Goal: Task Accomplishment & Management: Manage account settings

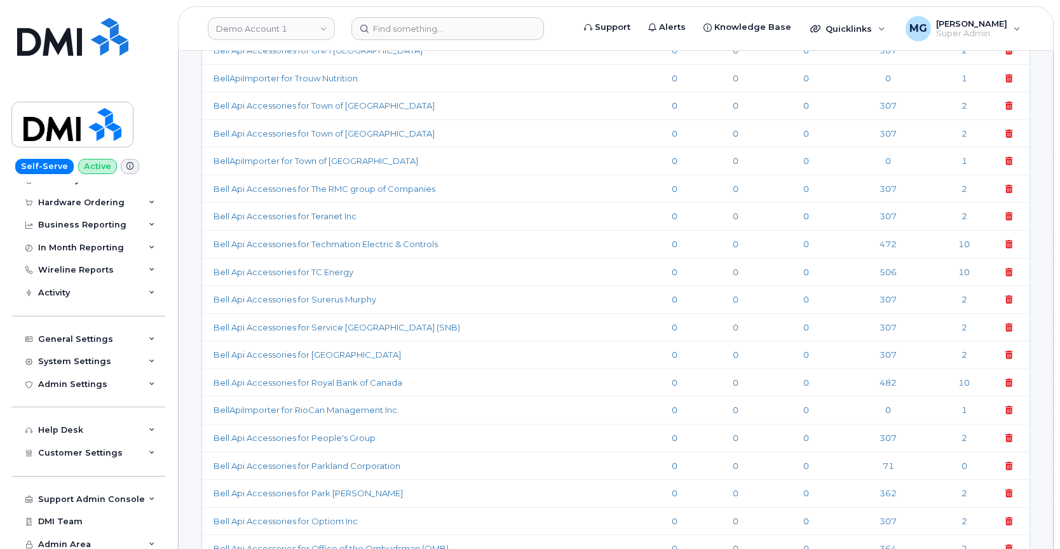
scroll to position [366, 0]
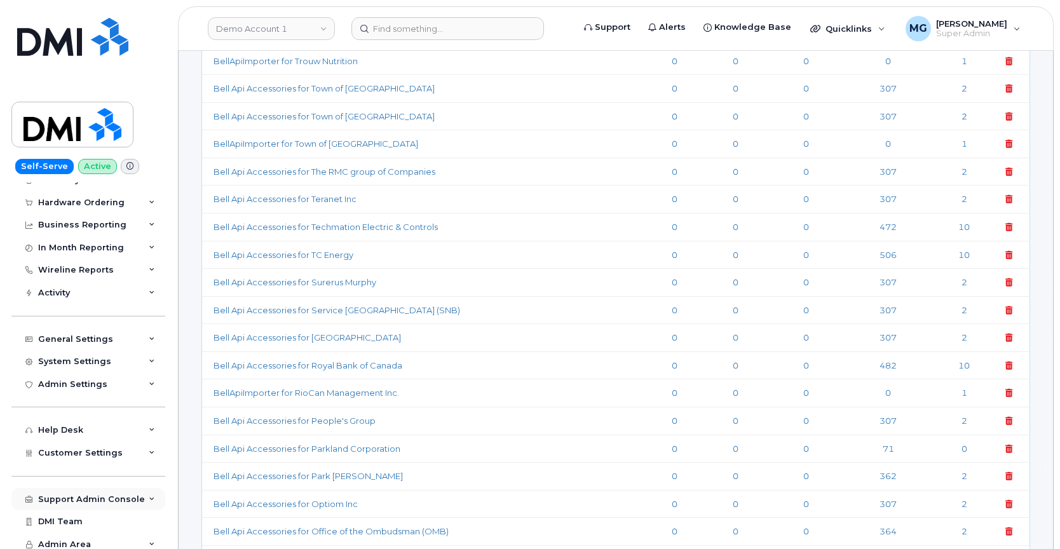
click at [100, 488] on div "Support Admin Console" at bounding box center [88, 499] width 154 height 23
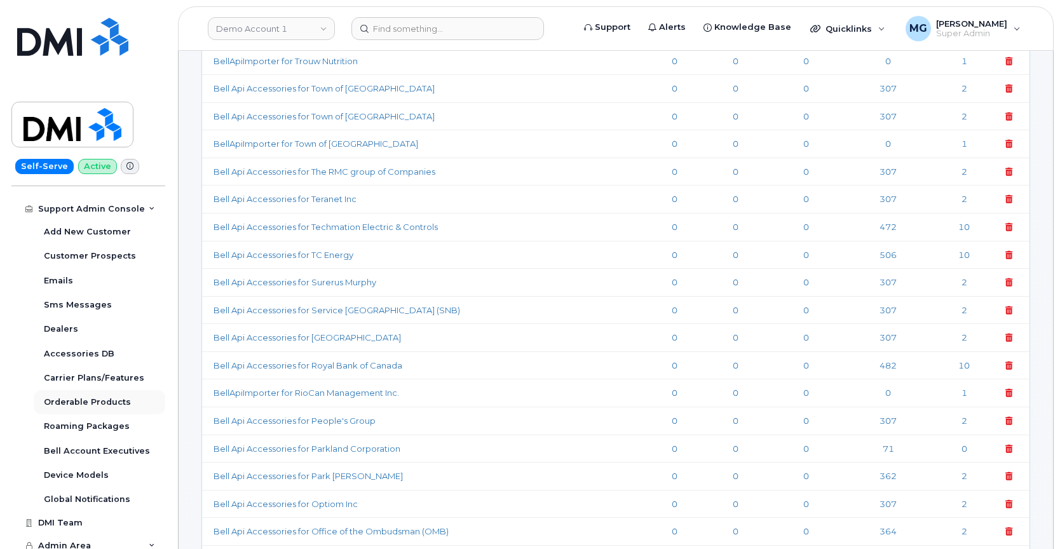
scroll to position [349, 0]
click at [90, 397] on div "Orderable Products" at bounding box center [87, 402] width 87 height 11
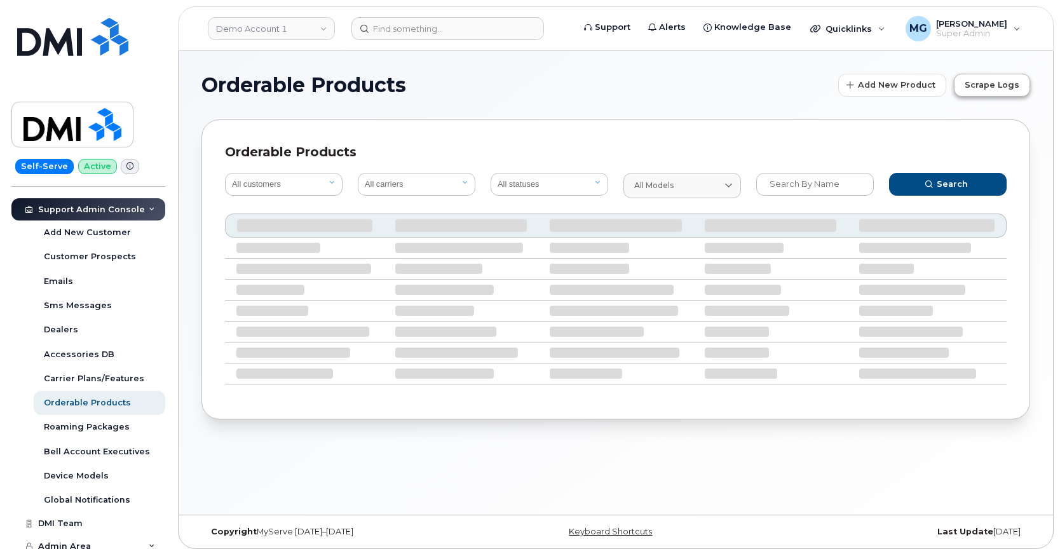
click at [991, 82] on span "Scrape Logs" at bounding box center [992, 85] width 55 height 12
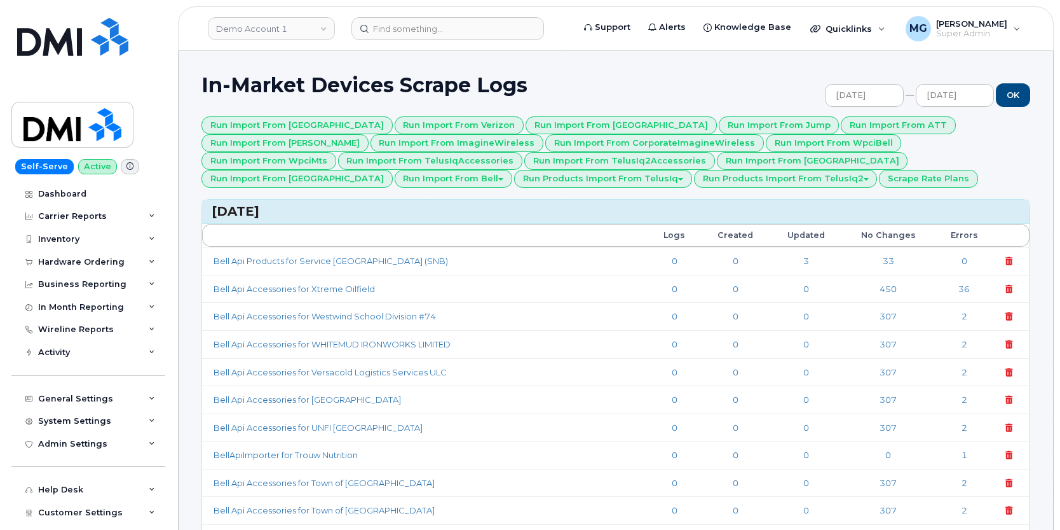
click at [459, 257] on td "Bell Api Products for Service New Brunswick (SNB)" at bounding box center [425, 261] width 446 height 28
click at [337, 259] on link "Bell Api Products for Service New Brunswick (SNB)" at bounding box center [331, 261] width 235 height 10
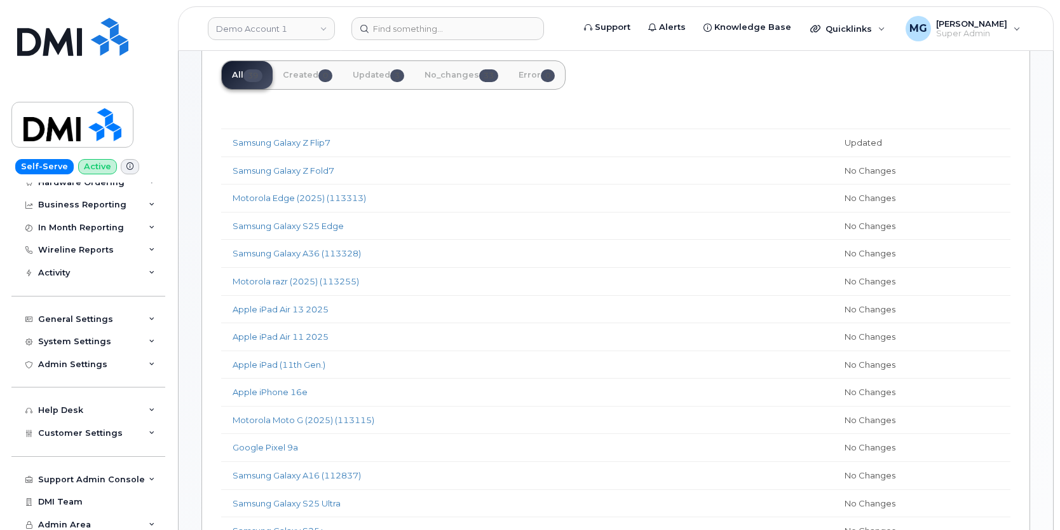
scroll to position [79, 0]
click at [61, 475] on div "Support Admin Console" at bounding box center [91, 480] width 107 height 10
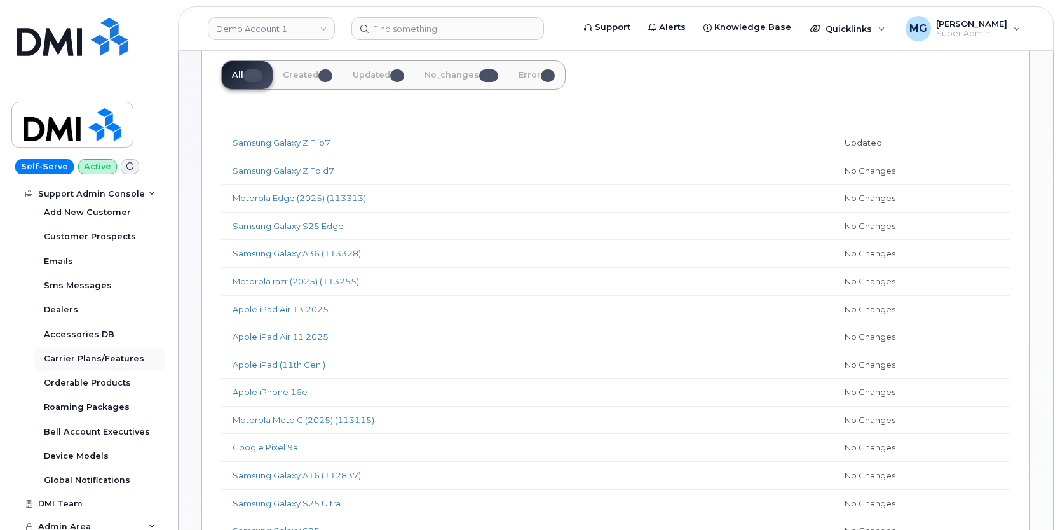
scroll to position [369, 0]
click at [71, 378] on div "Orderable Products" at bounding box center [87, 383] width 87 height 11
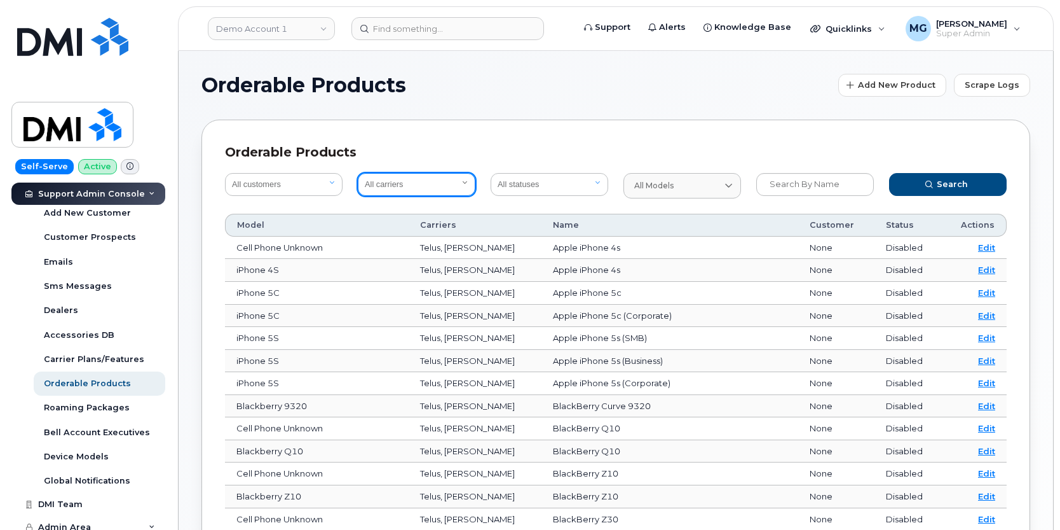
select select "1"
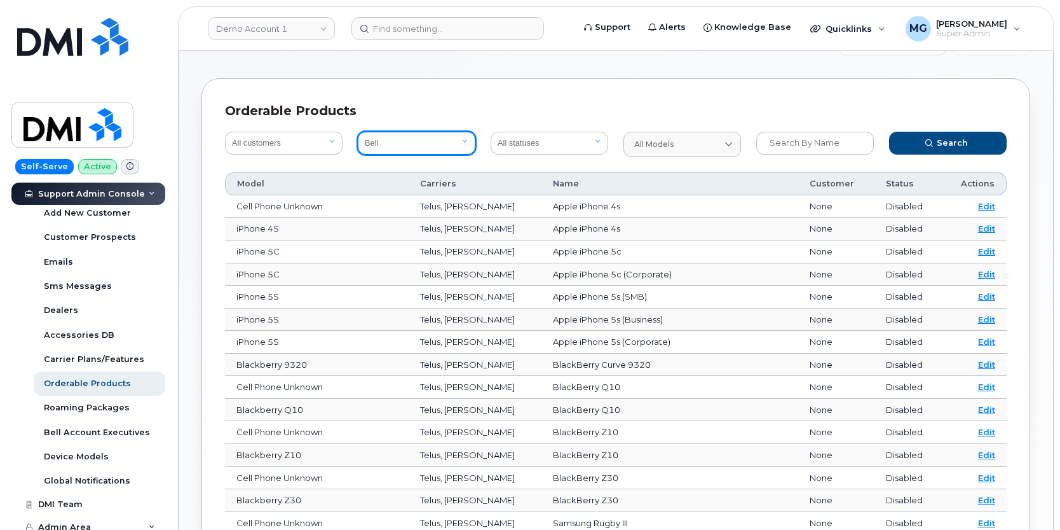
scroll to position [20, 0]
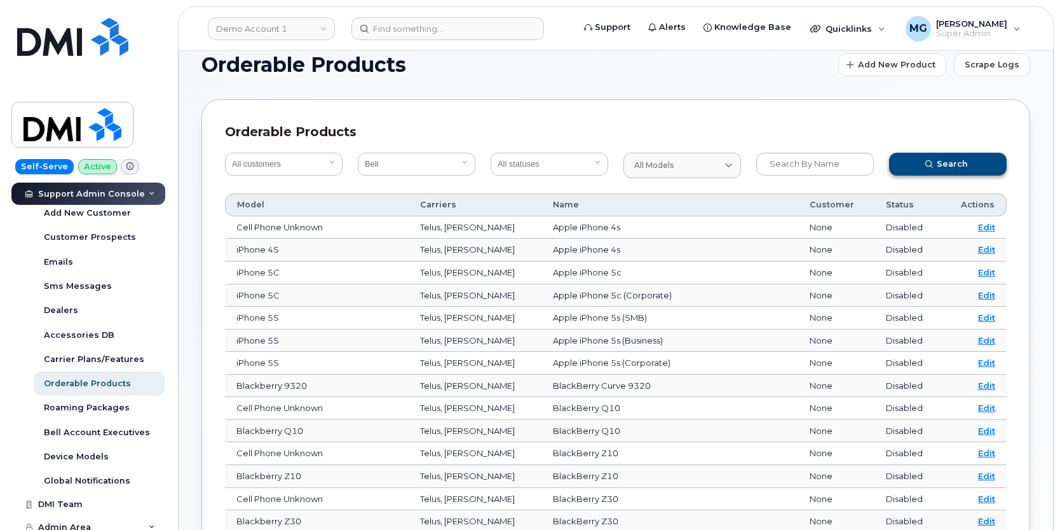
click at [946, 161] on span "Search" at bounding box center [952, 164] width 31 height 12
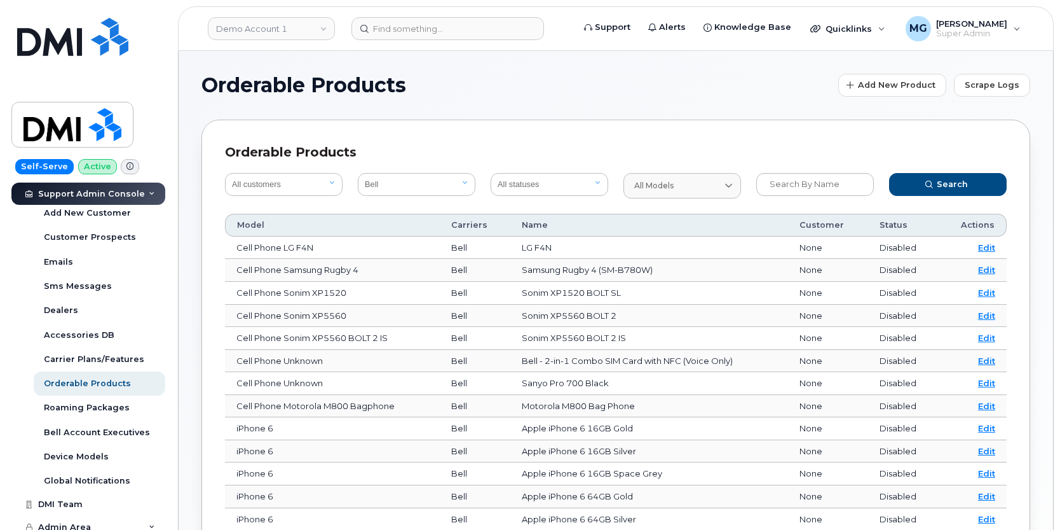
scroll to position [0, 0]
click at [804, 182] on input "text" at bounding box center [815, 184] width 118 height 23
type input "B"
type input "BYOD"
click at [948, 184] on button "Search" at bounding box center [948, 184] width 118 height 23
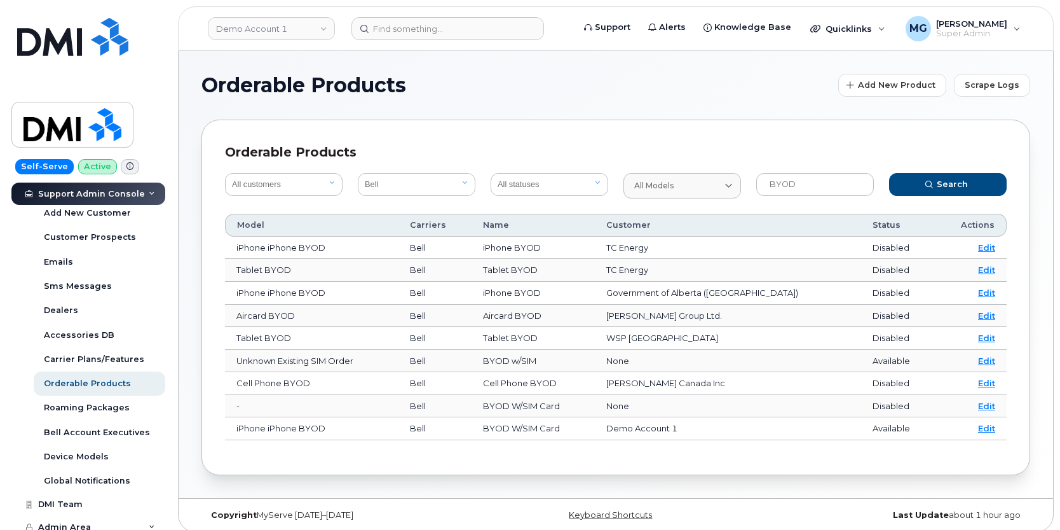
click at [985, 357] on link "Edit" at bounding box center [986, 360] width 17 height 10
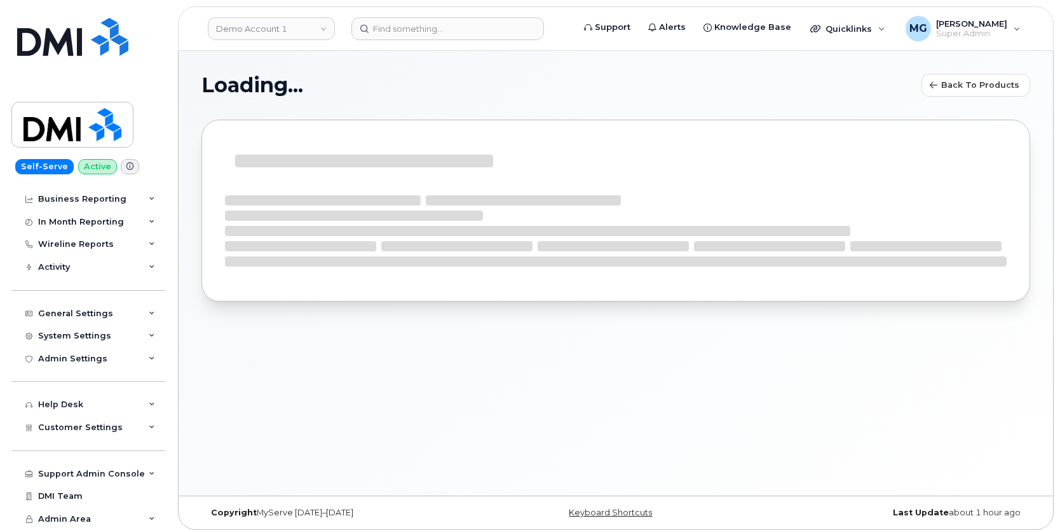
scroll to position [79, 0]
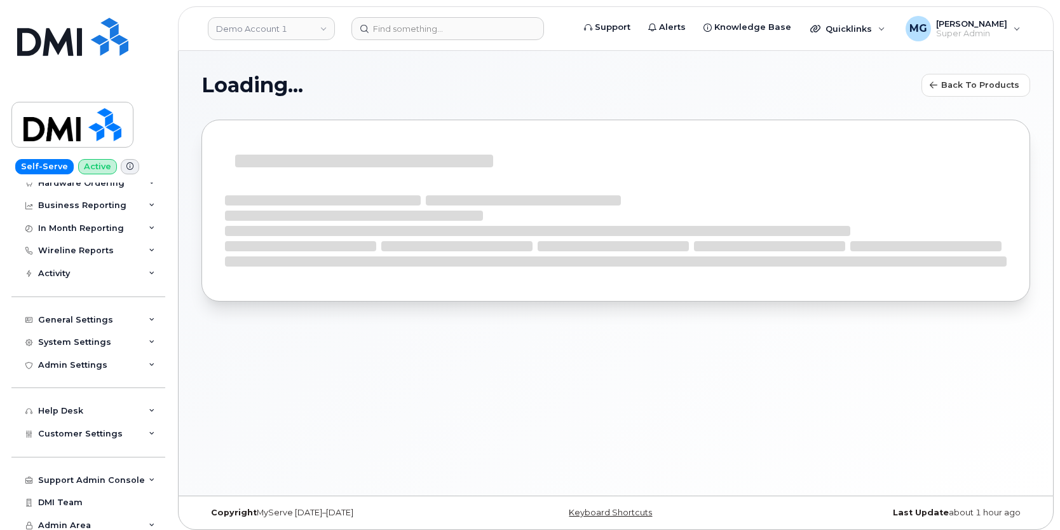
select select
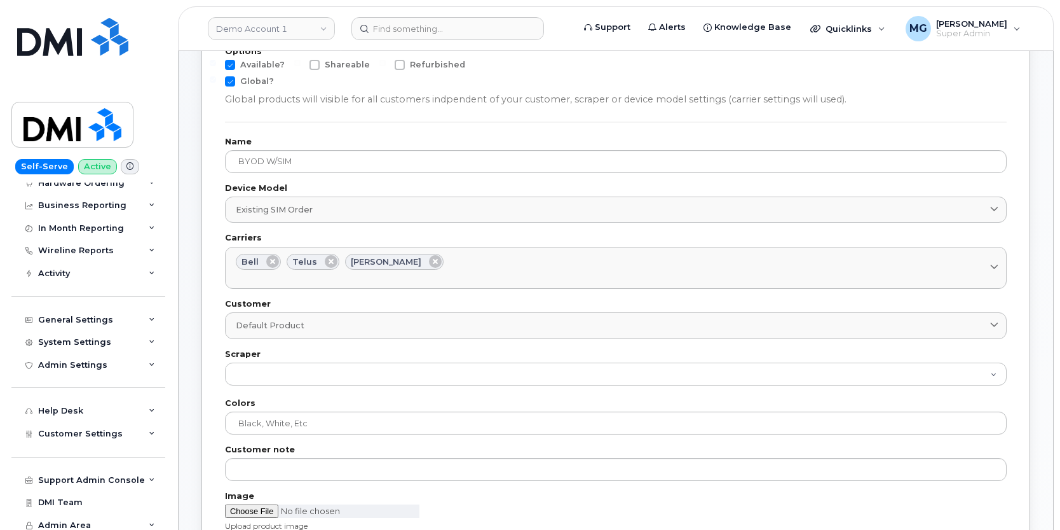
scroll to position [87, 0]
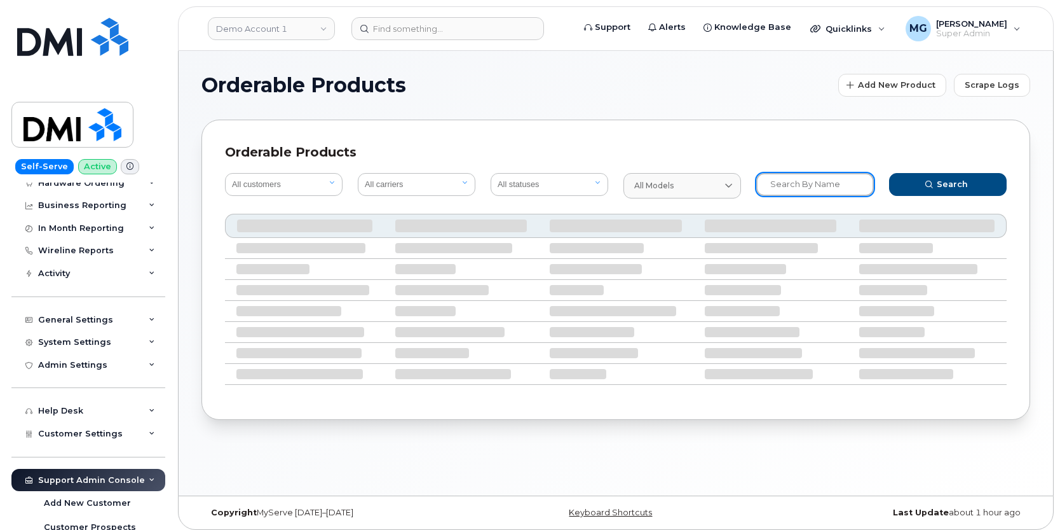
click at [766, 182] on input "text" at bounding box center [815, 184] width 118 height 23
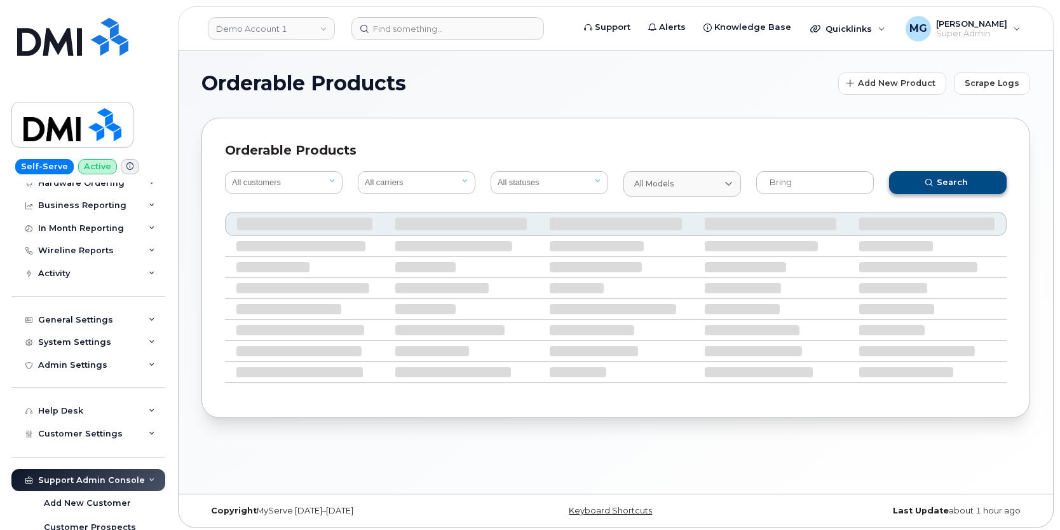
click at [914, 186] on button "Search" at bounding box center [948, 182] width 118 height 23
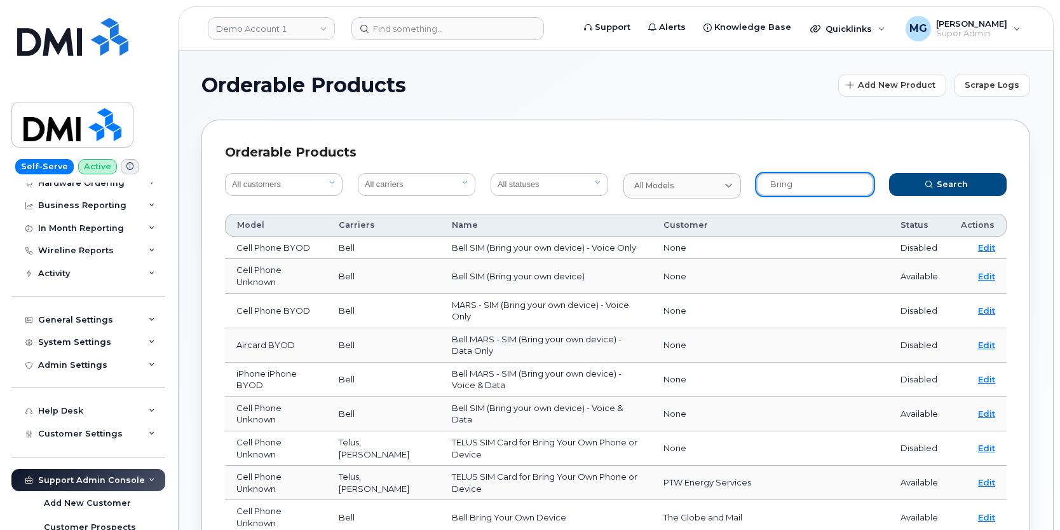
drag, startPoint x: 803, startPoint y: 182, endPoint x: 755, endPoint y: 181, distance: 47.7
click at [755, 182] on div "Bring" at bounding box center [815, 185] width 133 height 41
type input "BYOD"
click at [919, 181] on button "Search" at bounding box center [948, 184] width 118 height 23
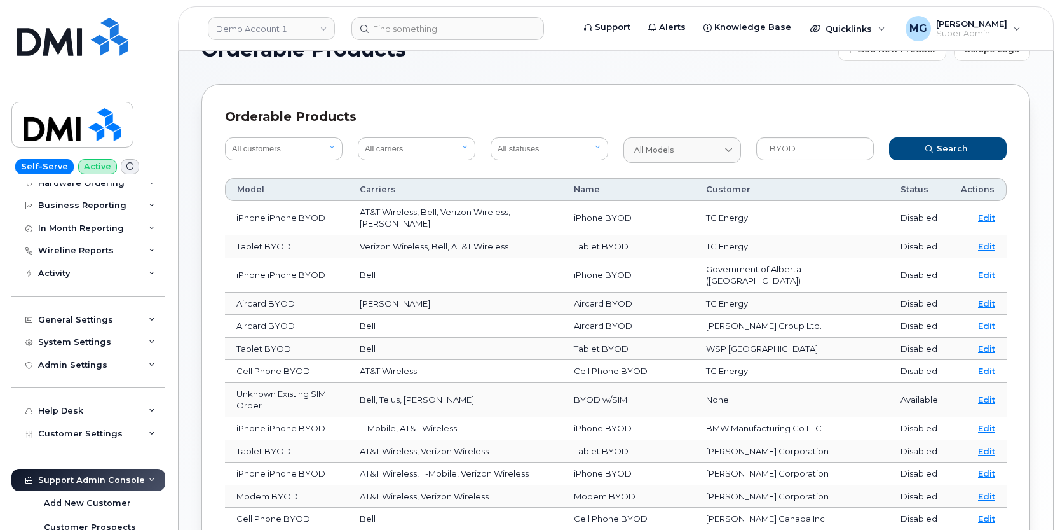
scroll to position [34, 0]
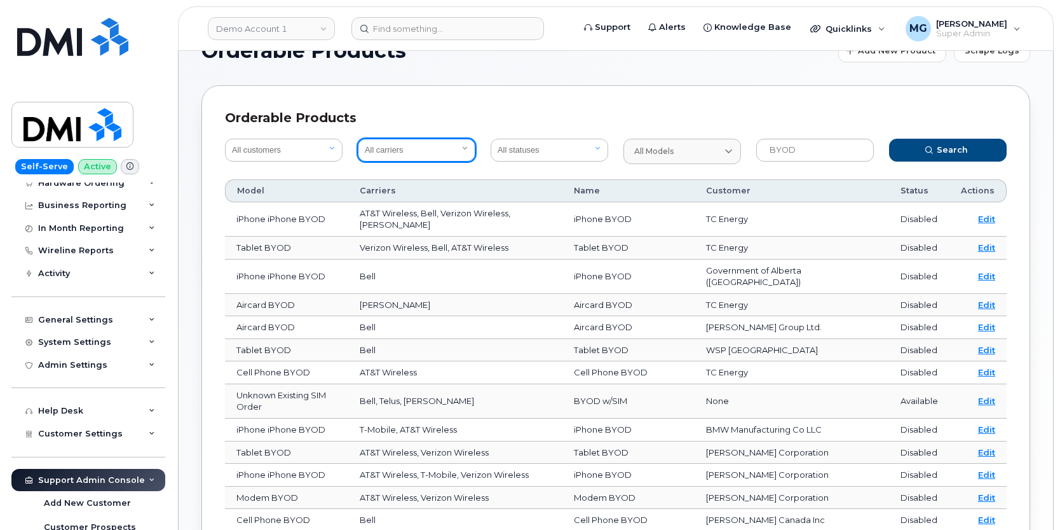
select select "1"
click at [941, 149] on span "Search" at bounding box center [952, 150] width 31 height 12
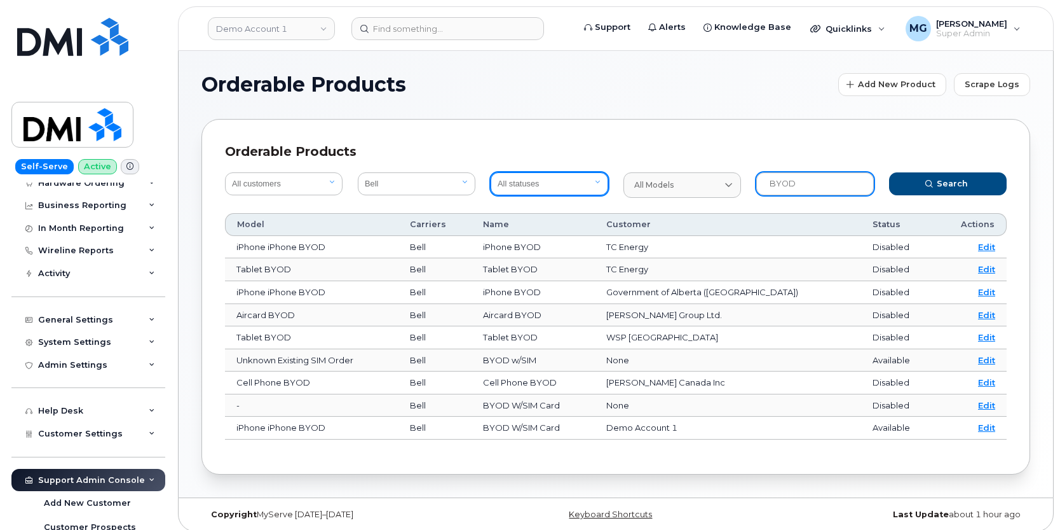
scroll to position [1, 0]
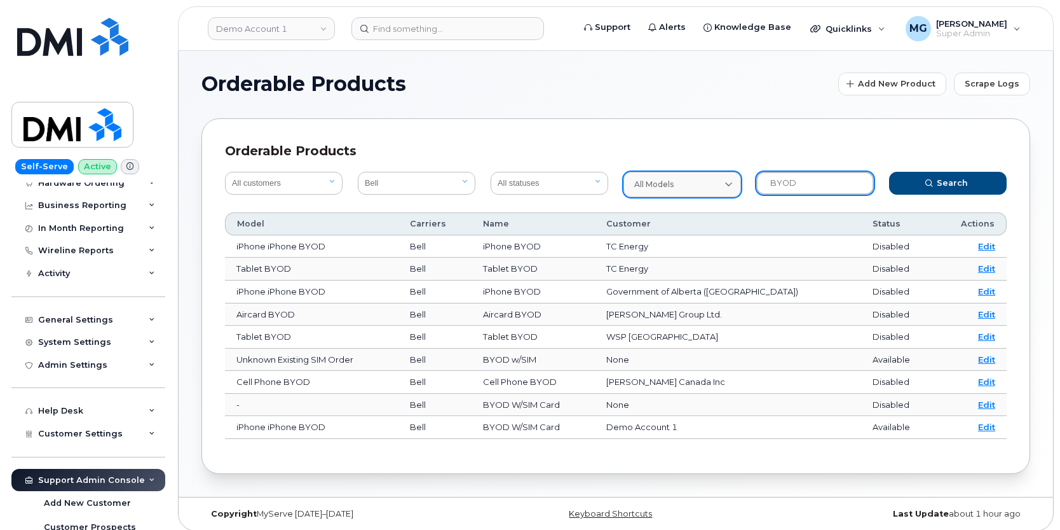
drag, startPoint x: 797, startPoint y: 182, endPoint x: 736, endPoint y: 179, distance: 61.1
click at [736, 179] on form "All customers Acadia Broadcasting Ltd Aecon Construction Group Inc Alberta Heal…" at bounding box center [615, 184] width 797 height 41
type input "("
type input "Bring your own device"
click at [948, 182] on button "Search" at bounding box center [948, 183] width 118 height 23
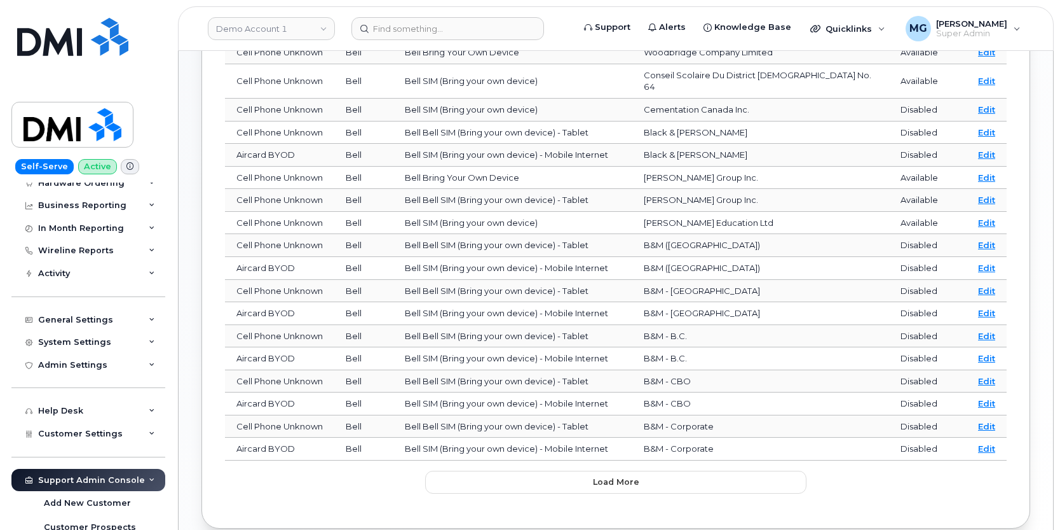
scroll to position [366, 0]
click at [652, 469] on button "Load more" at bounding box center [615, 480] width 381 height 23
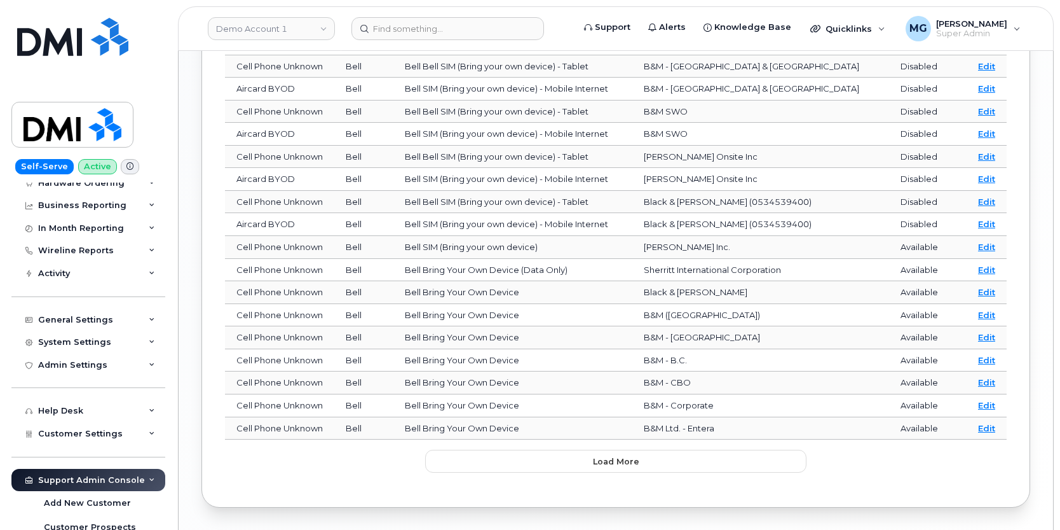
scroll to position [950, 0]
click at [617, 456] on span "Load more" at bounding box center [616, 462] width 46 height 12
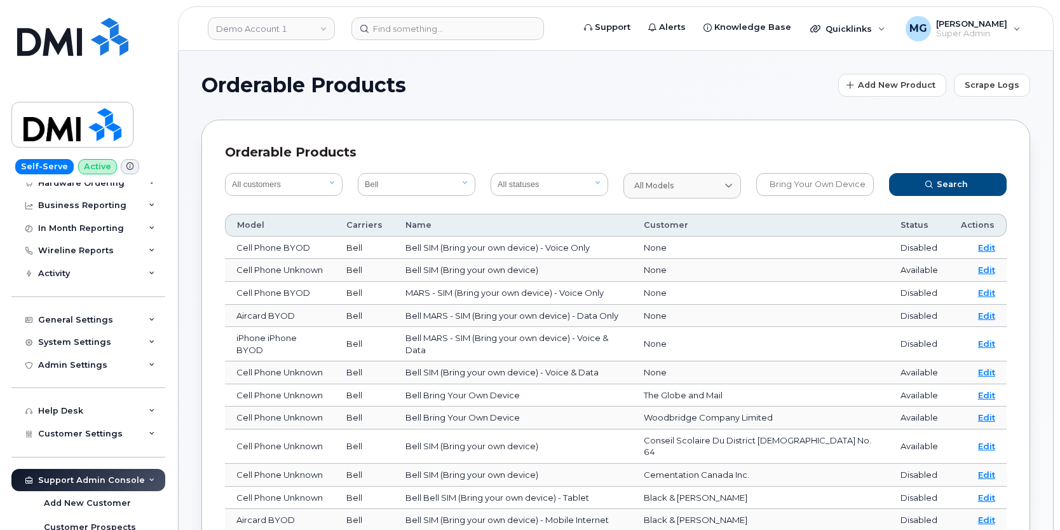
scroll to position [0, 0]
select select "All carriers"
drag, startPoint x: 776, startPoint y: 184, endPoint x: 755, endPoint y: 182, distance: 21.1
click at [776, 184] on input "Bring your own device" at bounding box center [815, 184] width 118 height 23
click at [771, 185] on input "Bring your own device" at bounding box center [815, 184] width 118 height 23
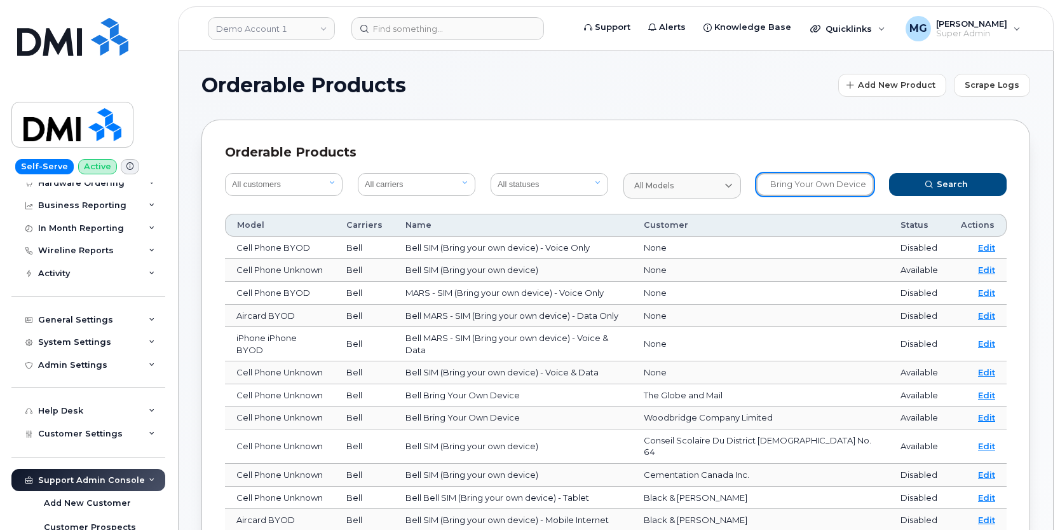
click at [771, 185] on input "Bring your own device" at bounding box center [815, 184] width 118 height 23
select select "2af23fce-5793-45da-ab44-661f5a6d9214"
click at [927, 181] on icon "submit" at bounding box center [930, 185] width 8 height 8
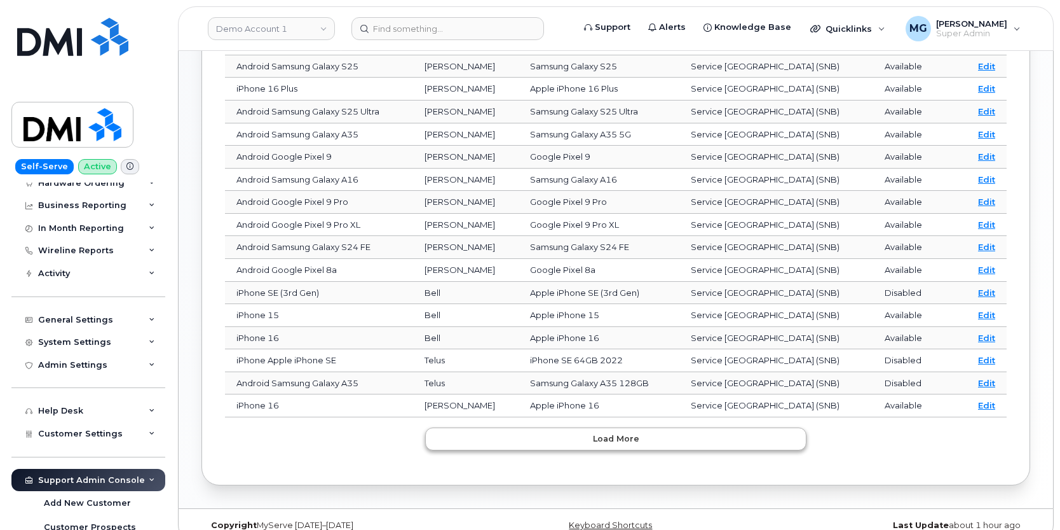
click at [561, 427] on button "Load more" at bounding box center [615, 438] width 381 height 23
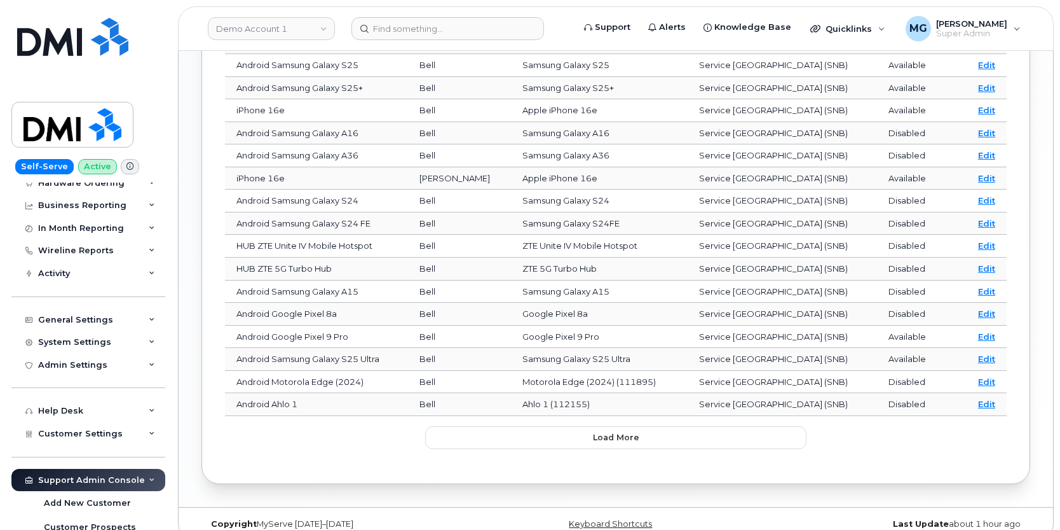
scroll to position [950, 0]
click at [537, 427] on button "Load more" at bounding box center [615, 438] width 381 height 23
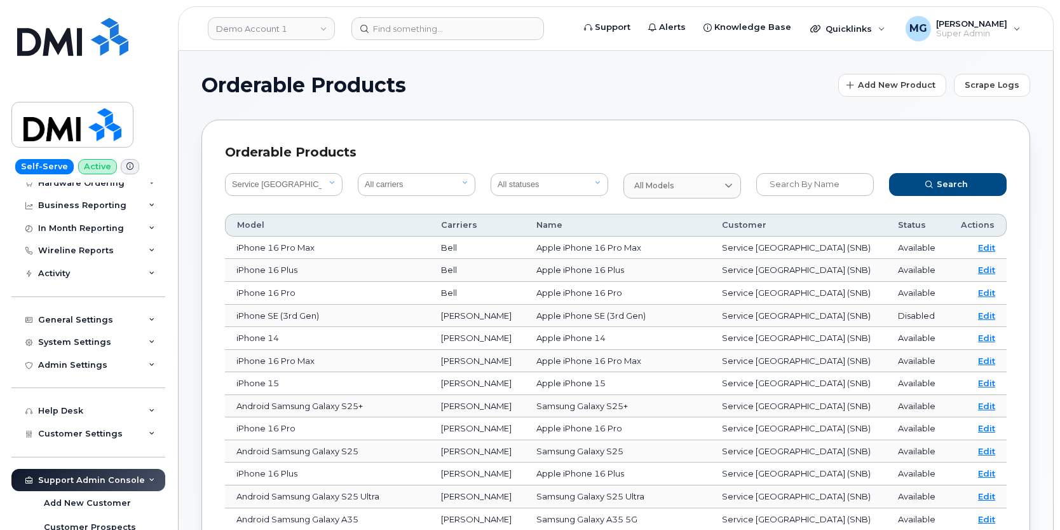
scroll to position [0, 0]
select select "1"
click at [914, 182] on button "Search" at bounding box center [948, 184] width 118 height 23
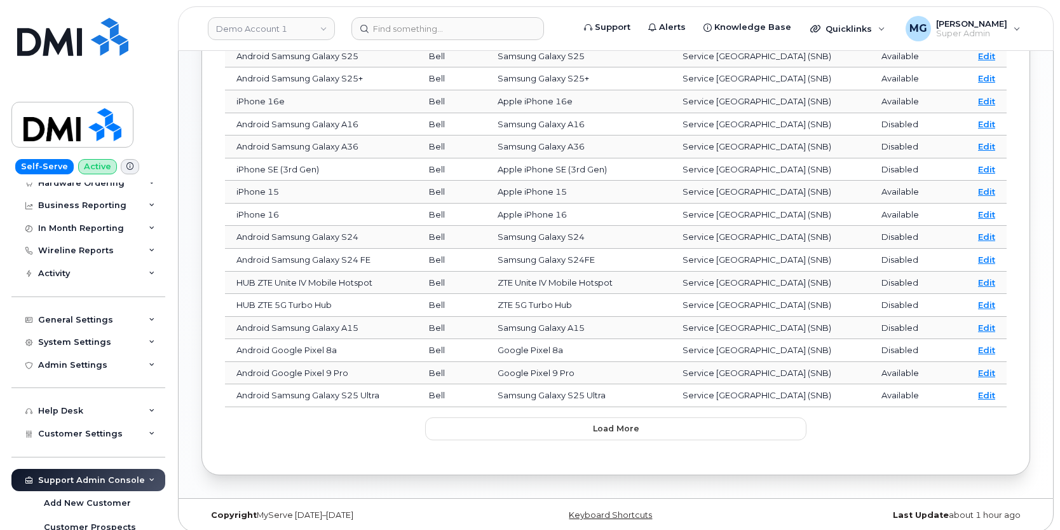
scroll to position [394, 0]
click at [509, 419] on button "Load more" at bounding box center [615, 429] width 381 height 23
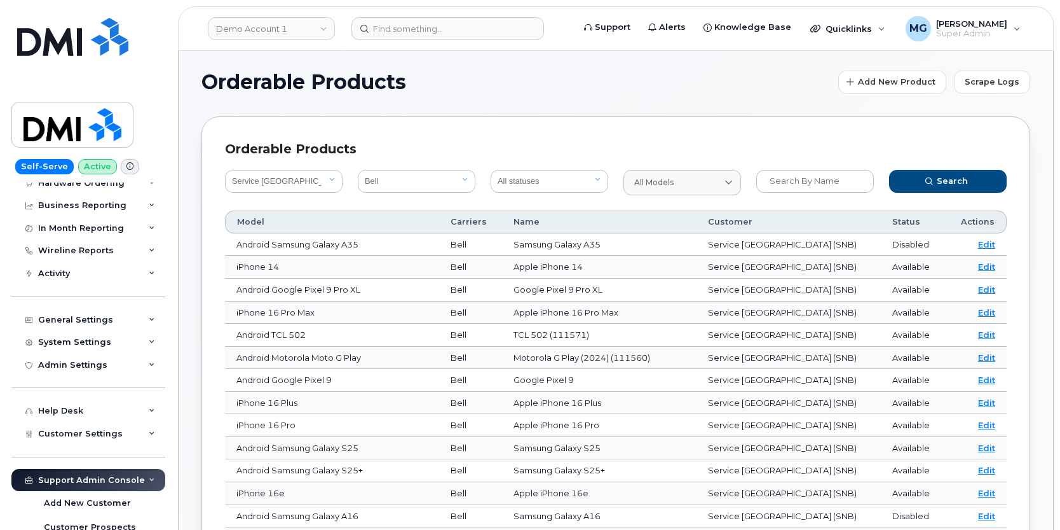
scroll to position [0, 0]
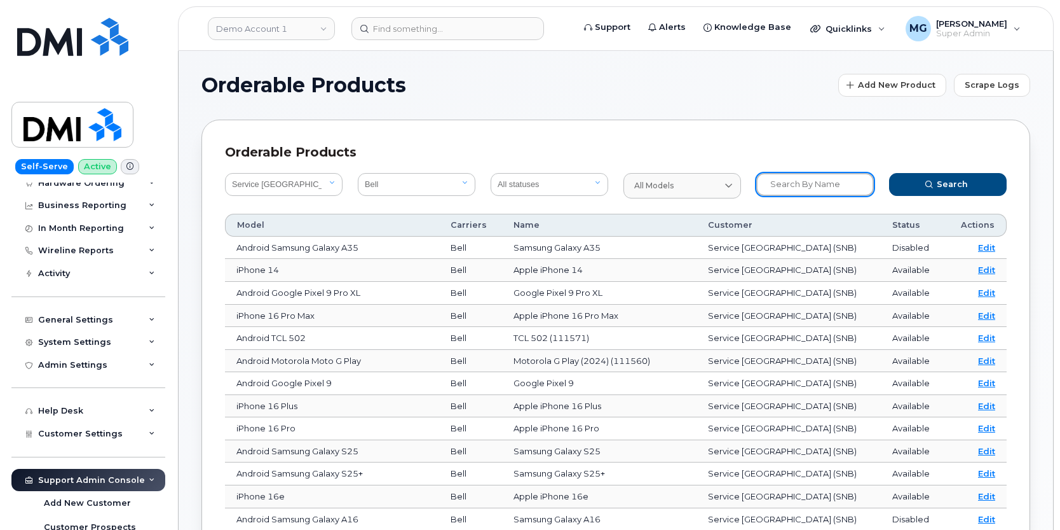
click at [788, 182] on input "text" at bounding box center [815, 184] width 118 height 23
click at [948, 184] on button "Search" at bounding box center [948, 184] width 118 height 23
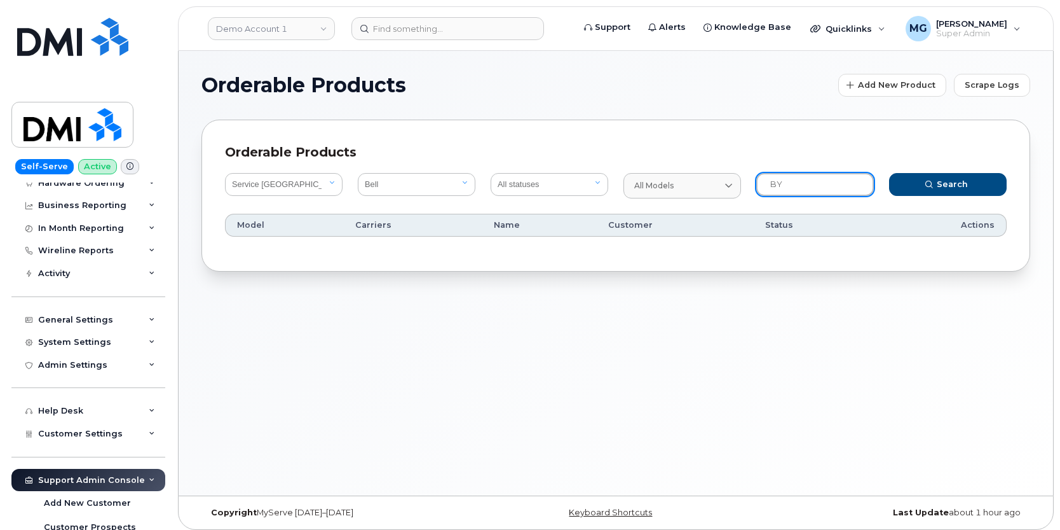
type input "B"
click at [948, 184] on button "Search" at bounding box center [948, 184] width 118 height 23
type input "B"
click at [948, 184] on button "Search" at bounding box center [948, 184] width 118 height 23
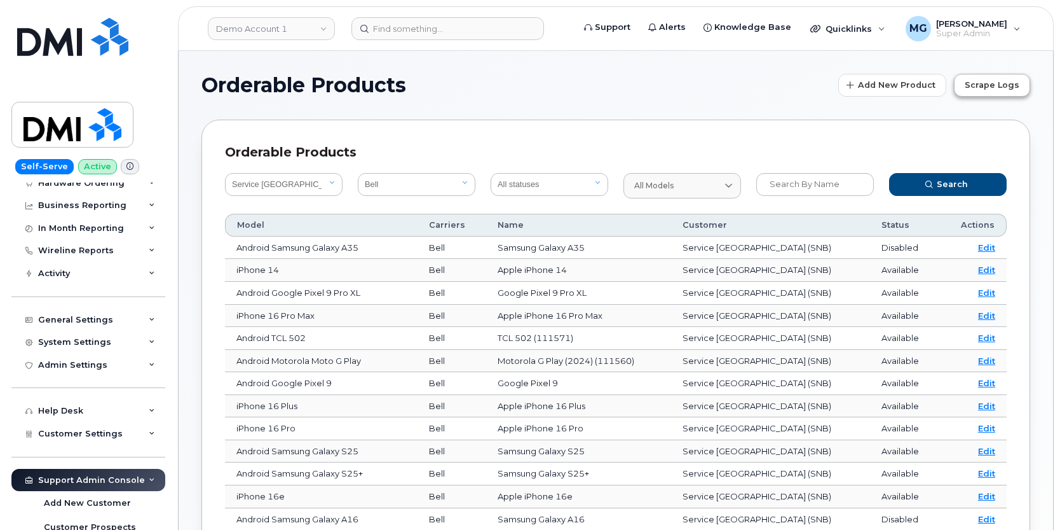
click at [971, 81] on span "Scrape Logs" at bounding box center [992, 85] width 55 height 12
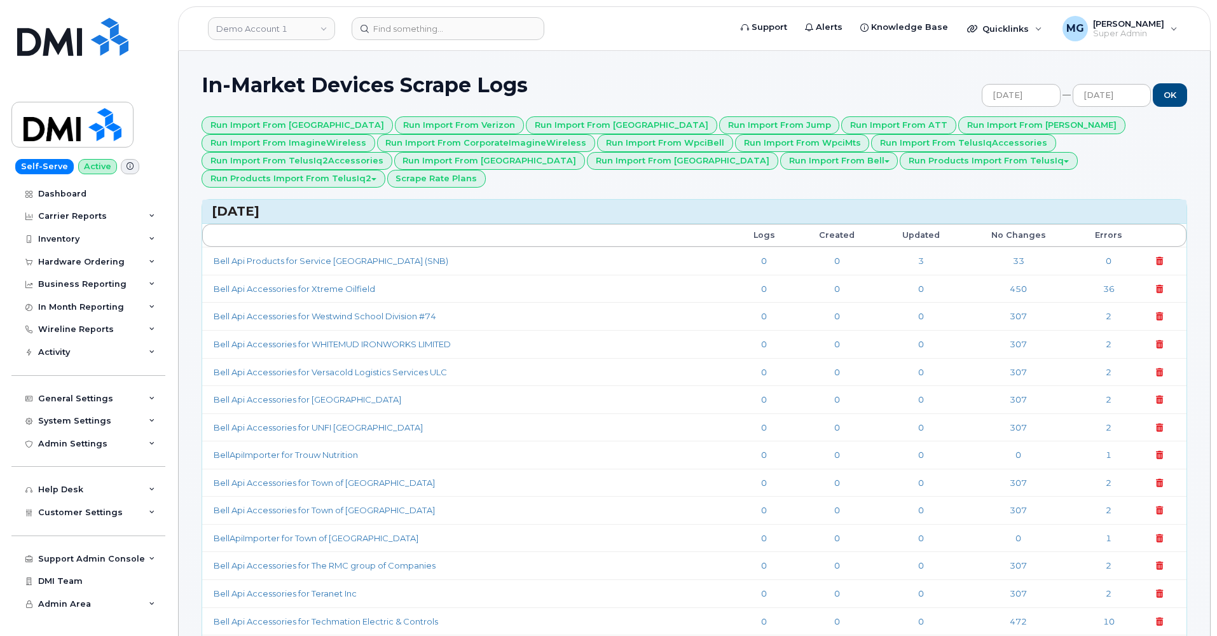
scroll to position [1, 0]
click at [278, 257] on link "Bell Api Products for Service [GEOGRAPHIC_DATA] (SNB)" at bounding box center [331, 260] width 235 height 10
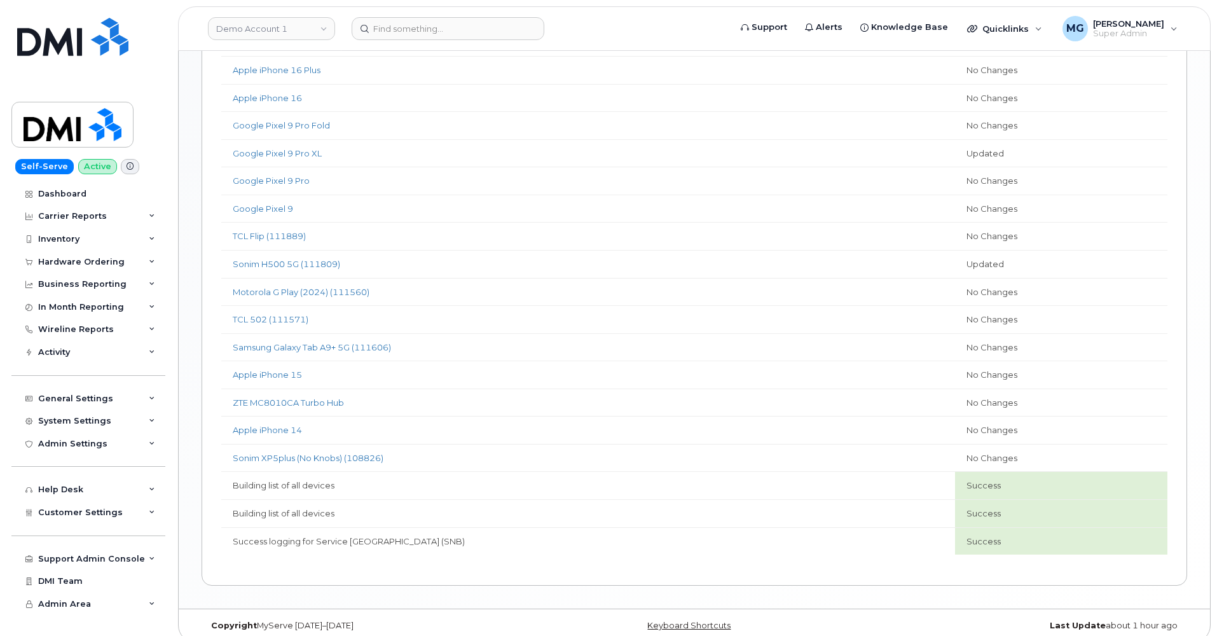
scroll to position [729, 0]
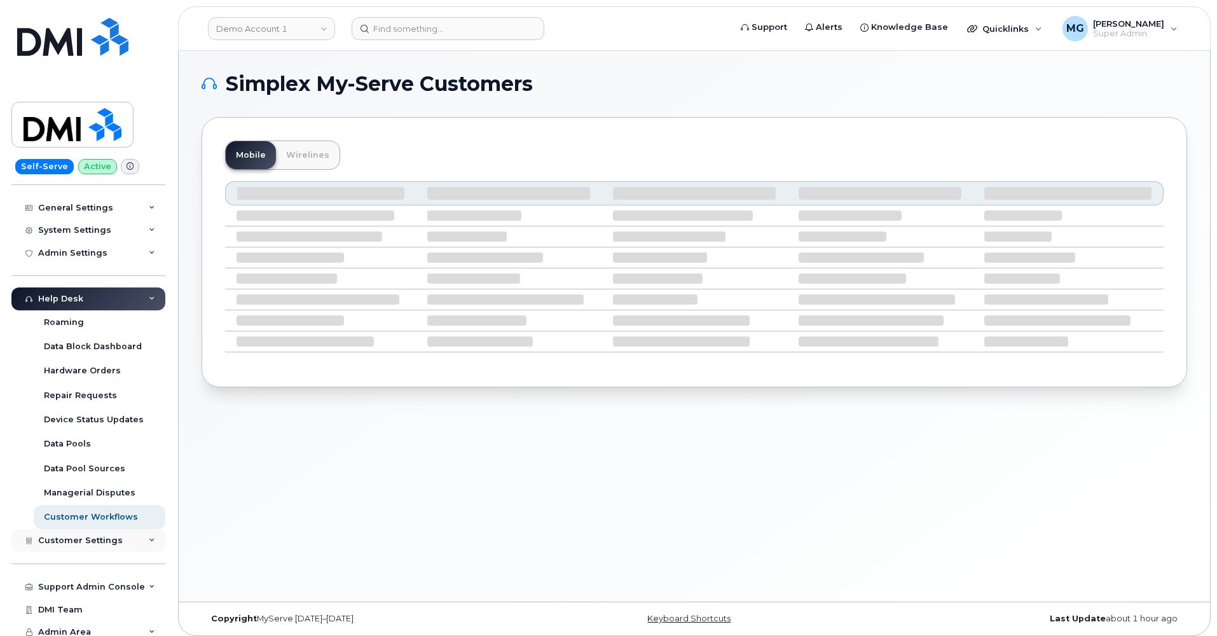
scroll to position [190, 0]
click at [98, 582] on div "Support Admin Console" at bounding box center [91, 587] width 107 height 10
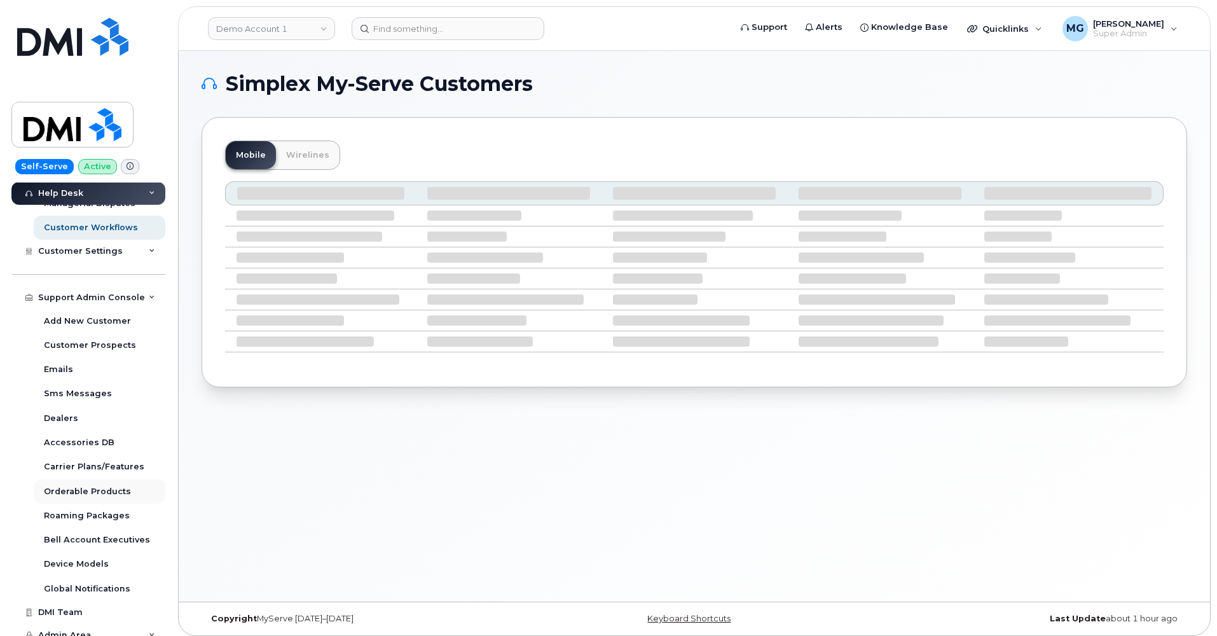
click at [86, 486] on div "Orderable Products" at bounding box center [87, 491] width 87 height 11
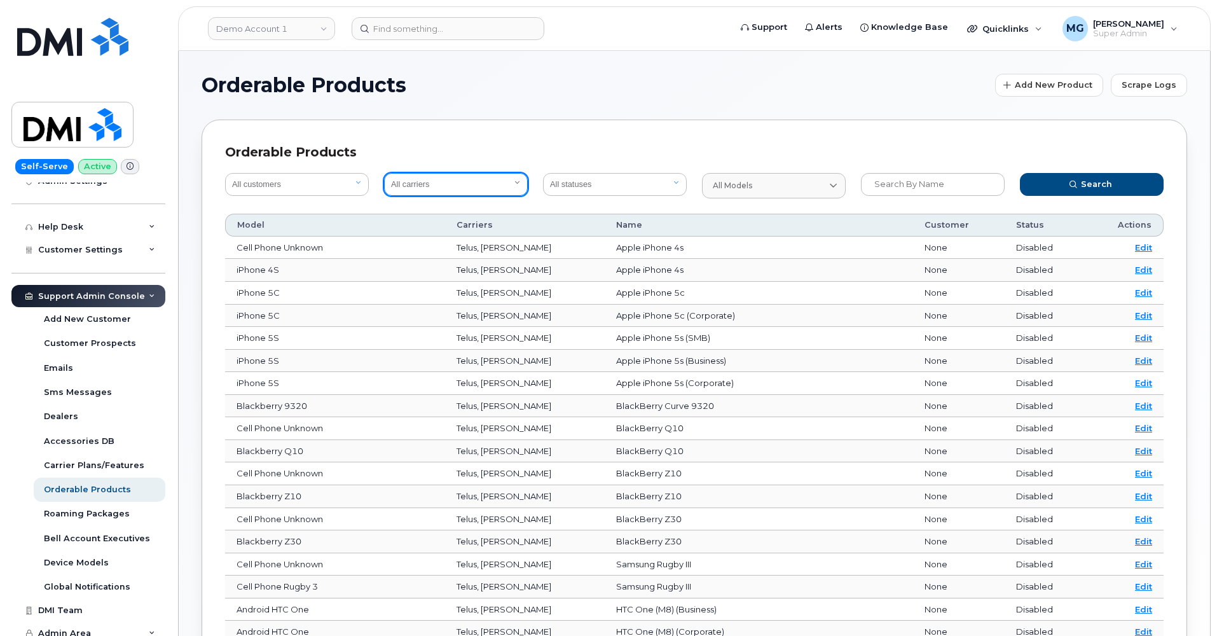
select select "1"
click at [1046, 185] on button "Search" at bounding box center [1092, 184] width 144 height 23
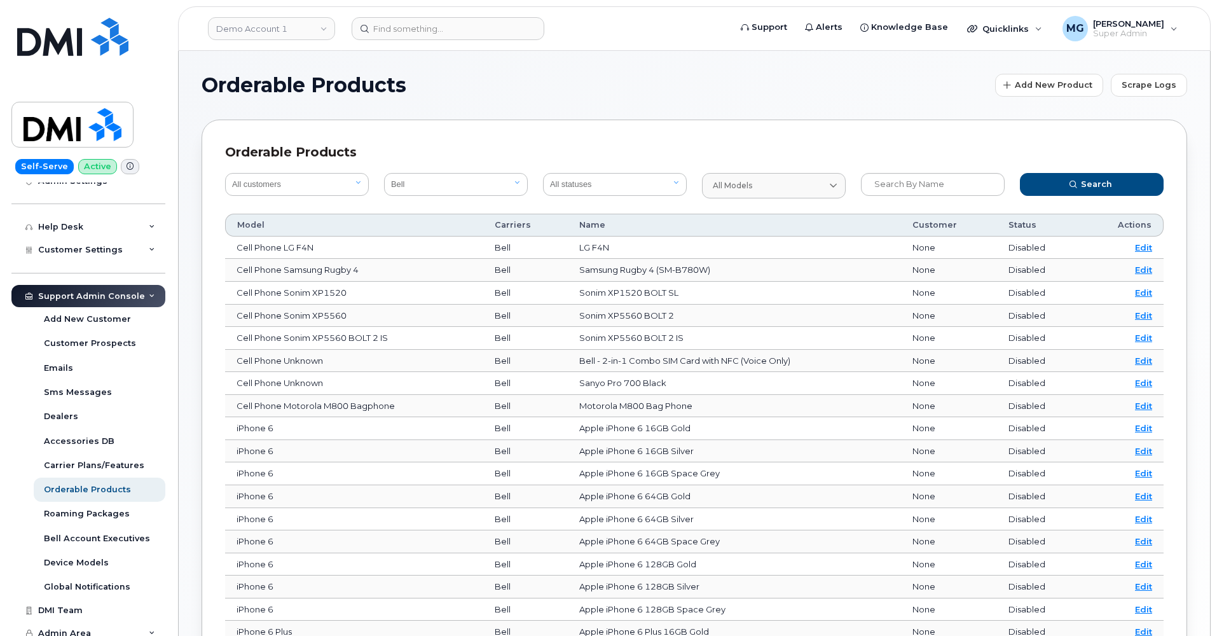
scroll to position [0, 0]
click at [890, 184] on input "text" at bounding box center [933, 184] width 144 height 23
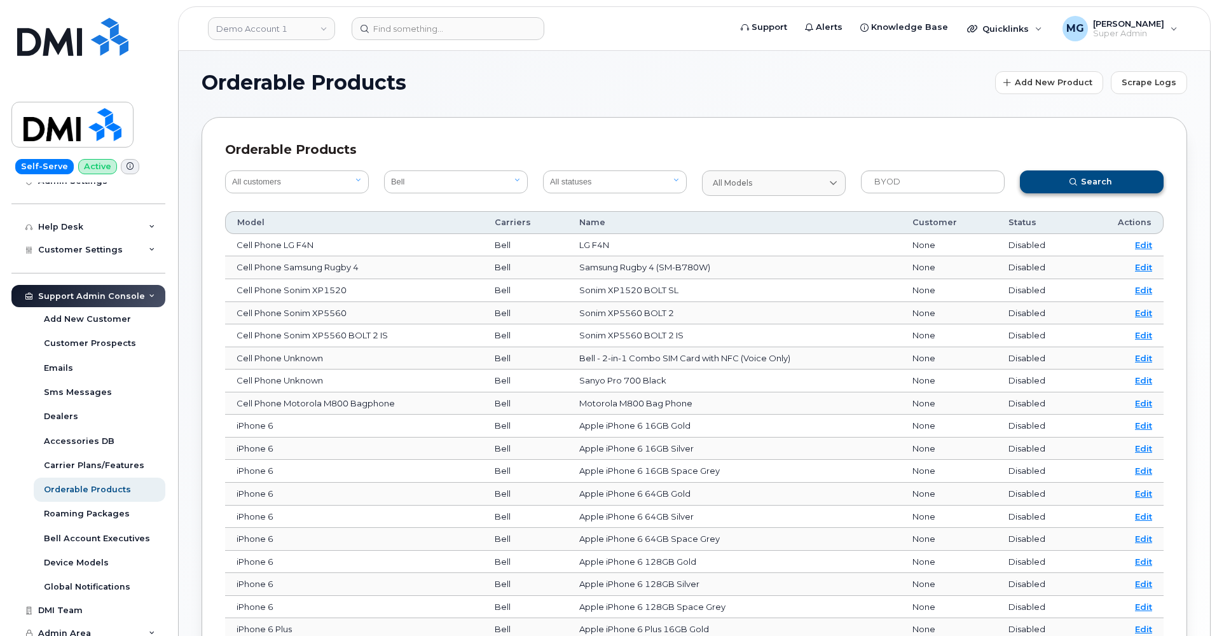
click at [1058, 181] on button "Search" at bounding box center [1092, 181] width 144 height 23
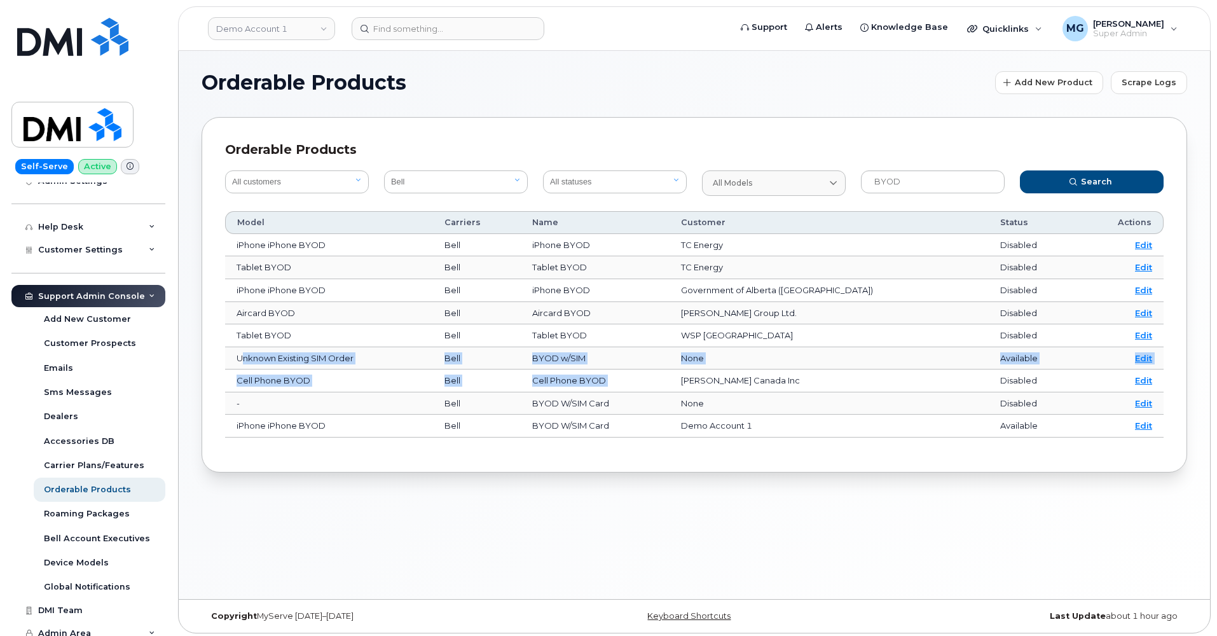
drag, startPoint x: 242, startPoint y: 353, endPoint x: 793, endPoint y: 371, distance: 551.5
click at [797, 371] on tbody "iPhone iPhone [PERSON_NAME] iPhone BYOD TC Energy Disabled Edit Tablet [PERSON_…" at bounding box center [694, 335] width 938 height 203
click at [331, 357] on span "Unknown Existing SIM Order" at bounding box center [294, 358] width 117 height 10
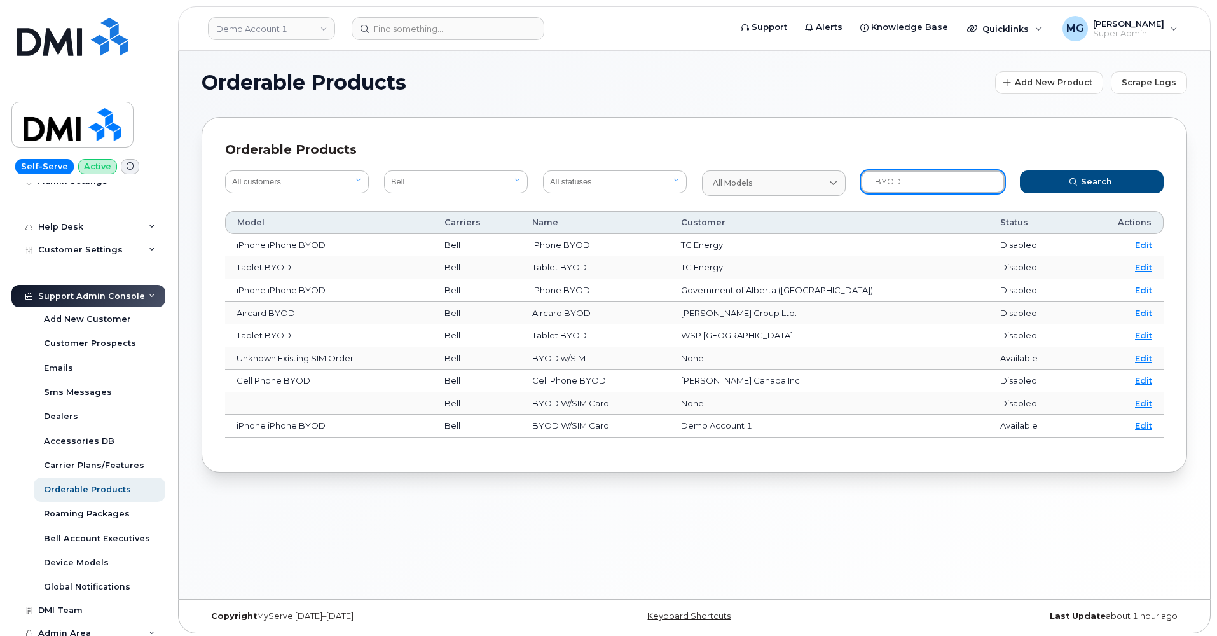
drag, startPoint x: 902, startPoint y: 180, endPoint x: 854, endPoint y: 179, distance: 47.7
click at [854, 179] on div "BYOD" at bounding box center [932, 183] width 159 height 41
type input "Bring Your"
click at [1070, 179] on icon "submit" at bounding box center [1073, 182] width 8 height 8
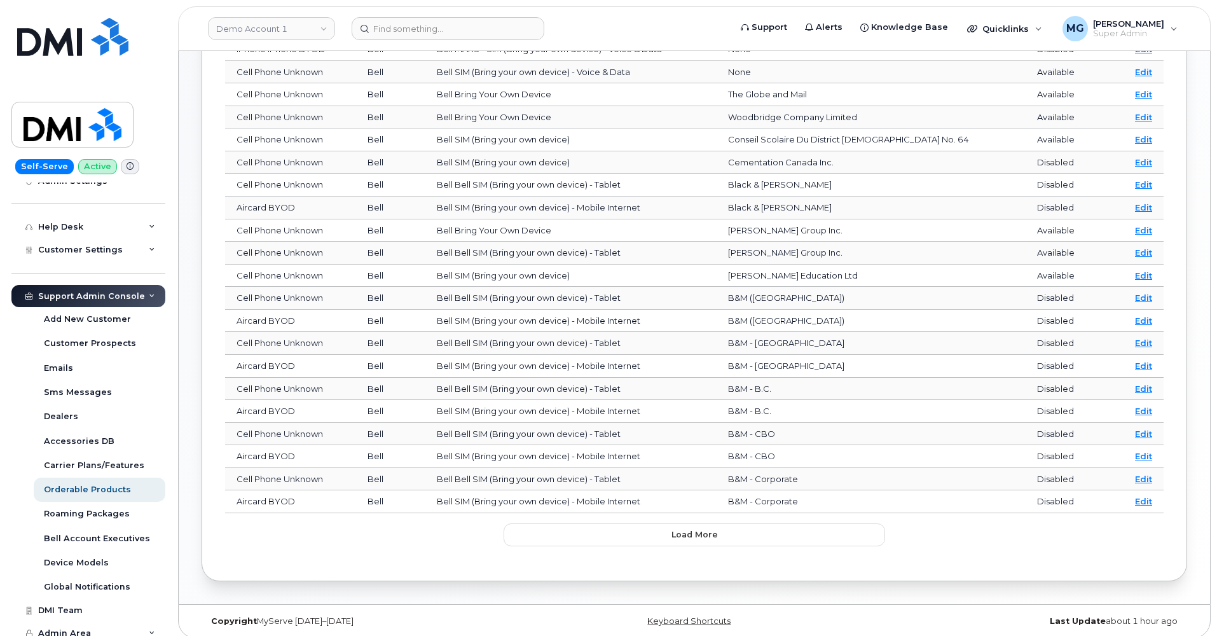
scroll to position [288, 0]
click at [554, 530] on button "Load more" at bounding box center [693, 535] width 381 height 23
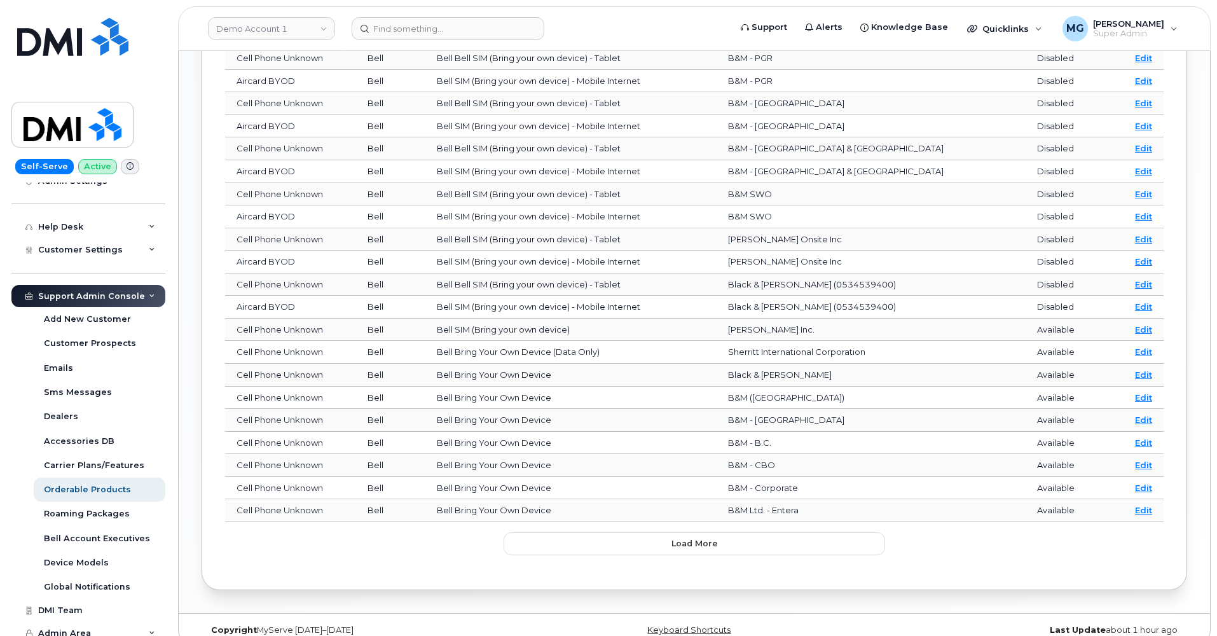
scroll to position [844, 0]
click at [565, 533] on button "Load more" at bounding box center [693, 544] width 381 height 23
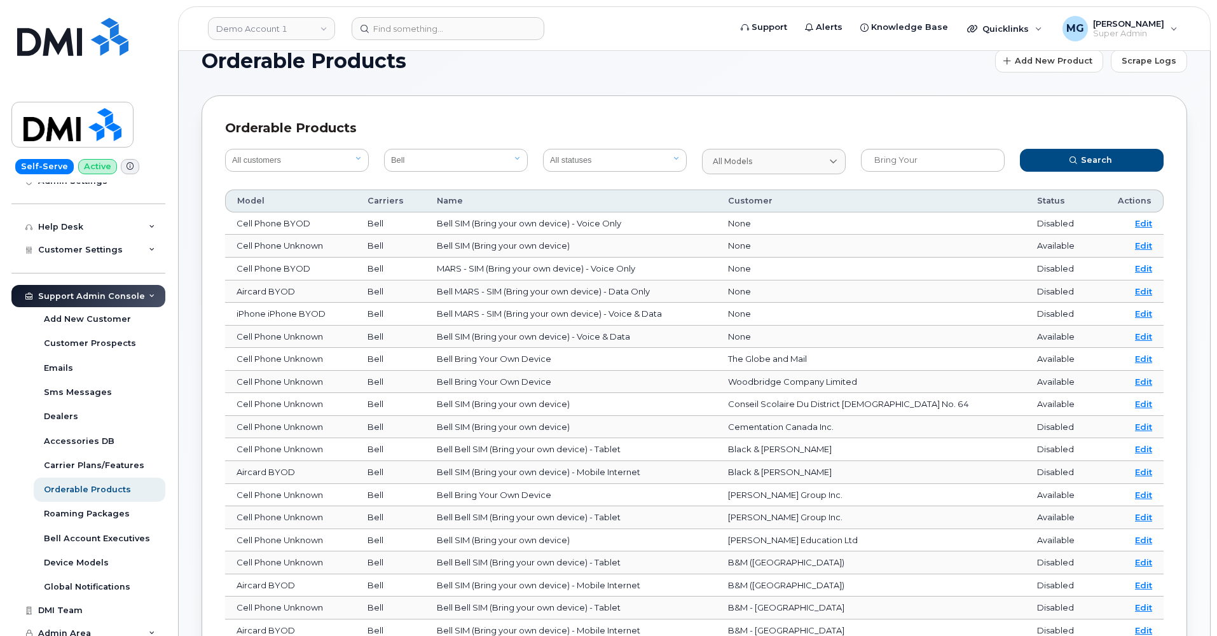
scroll to position [24, 0]
drag, startPoint x: 863, startPoint y: 151, endPoint x: 856, endPoint y: 151, distance: 7.7
click at [855, 151] on div "Bring Your" at bounding box center [932, 161] width 159 height 41
click at [893, 157] on input "Bring Your" at bounding box center [933, 160] width 144 height 23
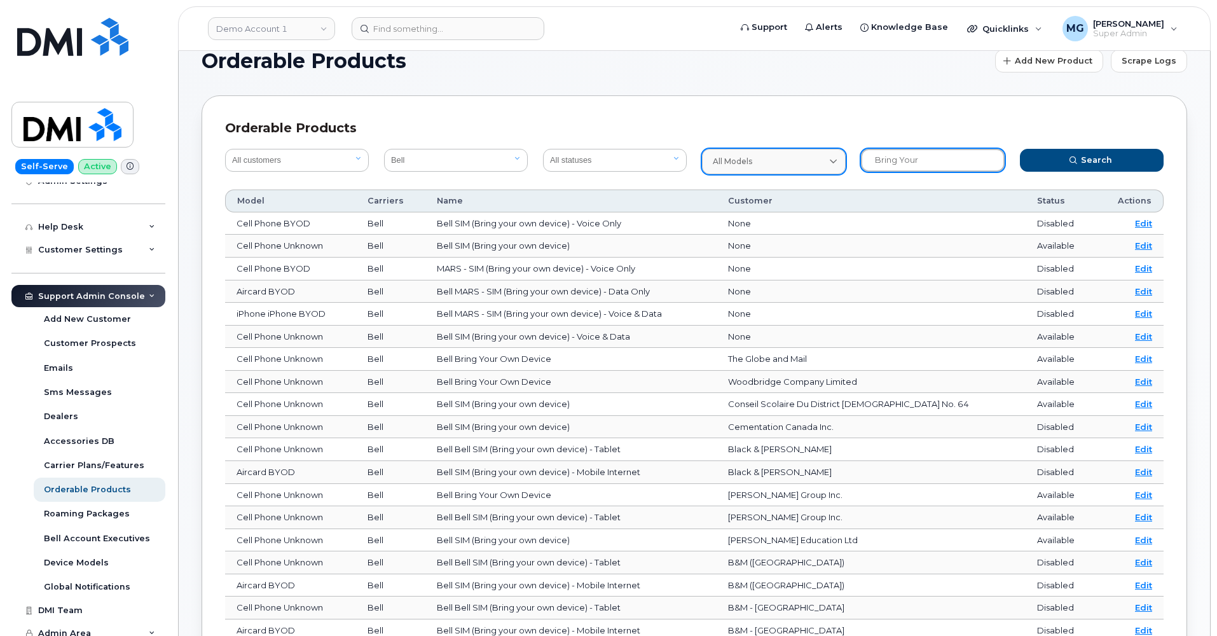
drag, startPoint x: 921, startPoint y: 157, endPoint x: 844, endPoint y: 152, distance: 76.5
click at [844, 152] on form "All customers Acadia Broadcasting Ltd Aecon Construction Group Inc Alberta Heal…" at bounding box center [694, 161] width 954 height 41
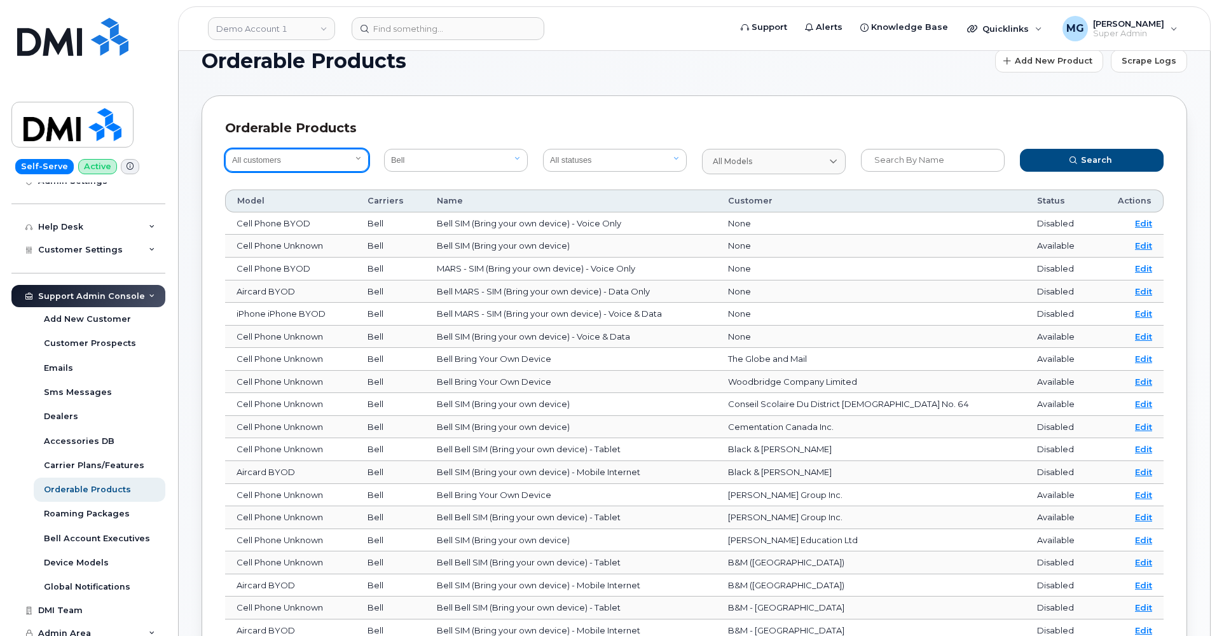
select select "2af23fce-5793-45da-ab44-661f5a6d9214"
click at [1079, 160] on span "submit" at bounding box center [1072, 159] width 11 height 11
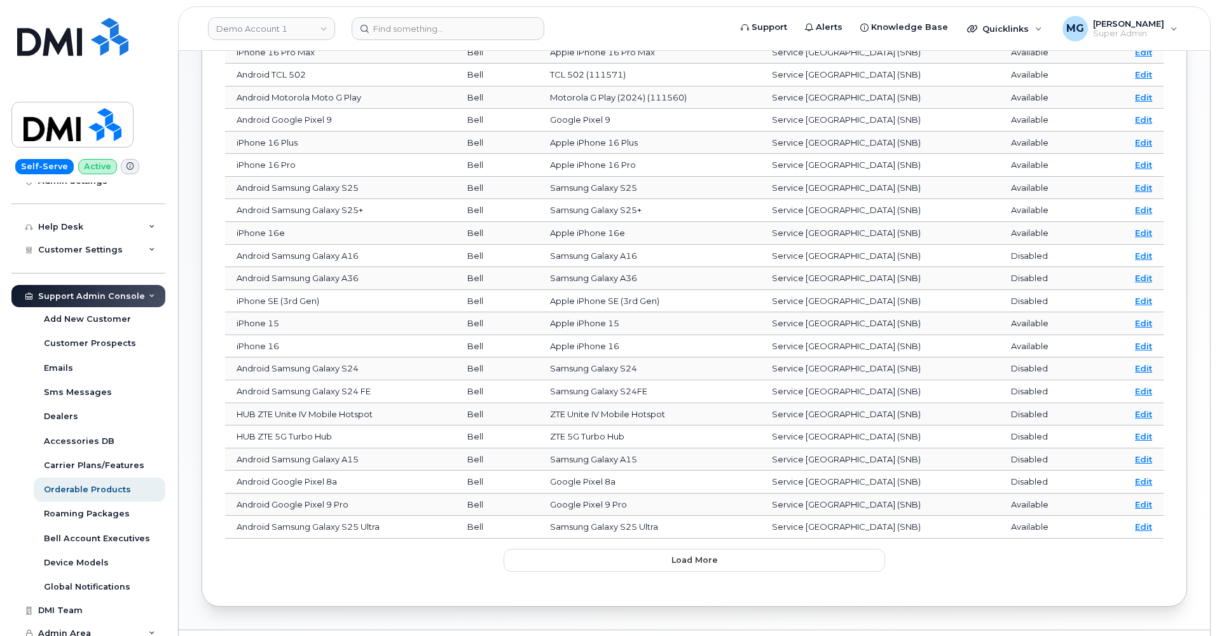
scroll to position [264, 0]
click at [610, 552] on button "Load more" at bounding box center [693, 559] width 381 height 23
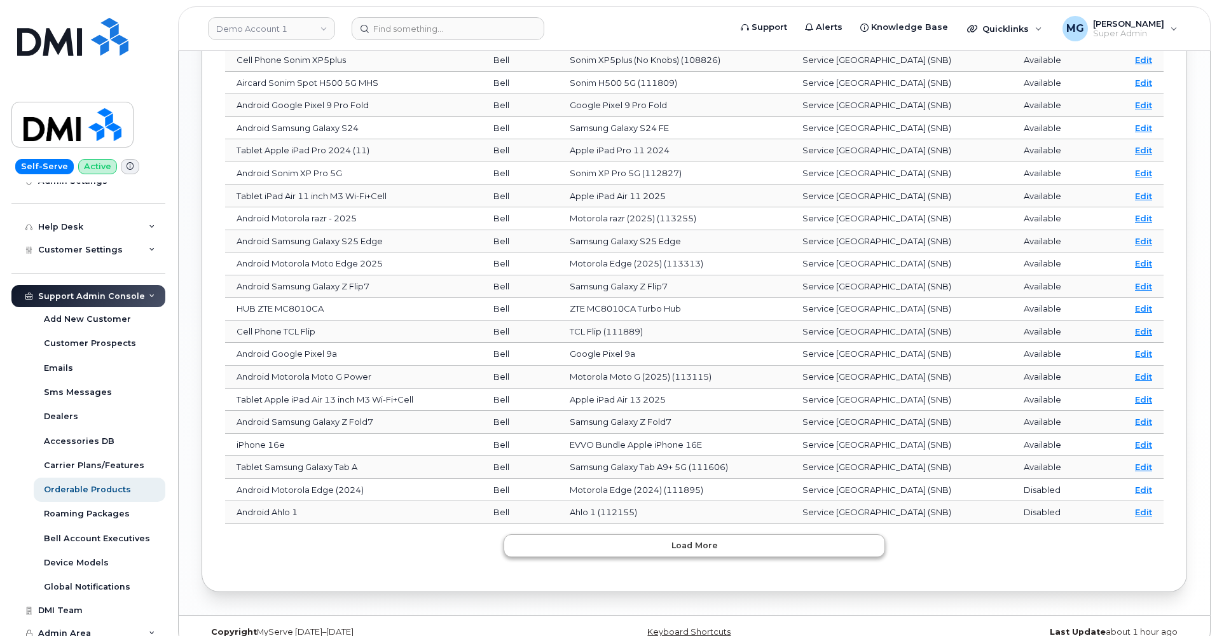
click at [582, 534] on button "Load more" at bounding box center [693, 545] width 381 height 23
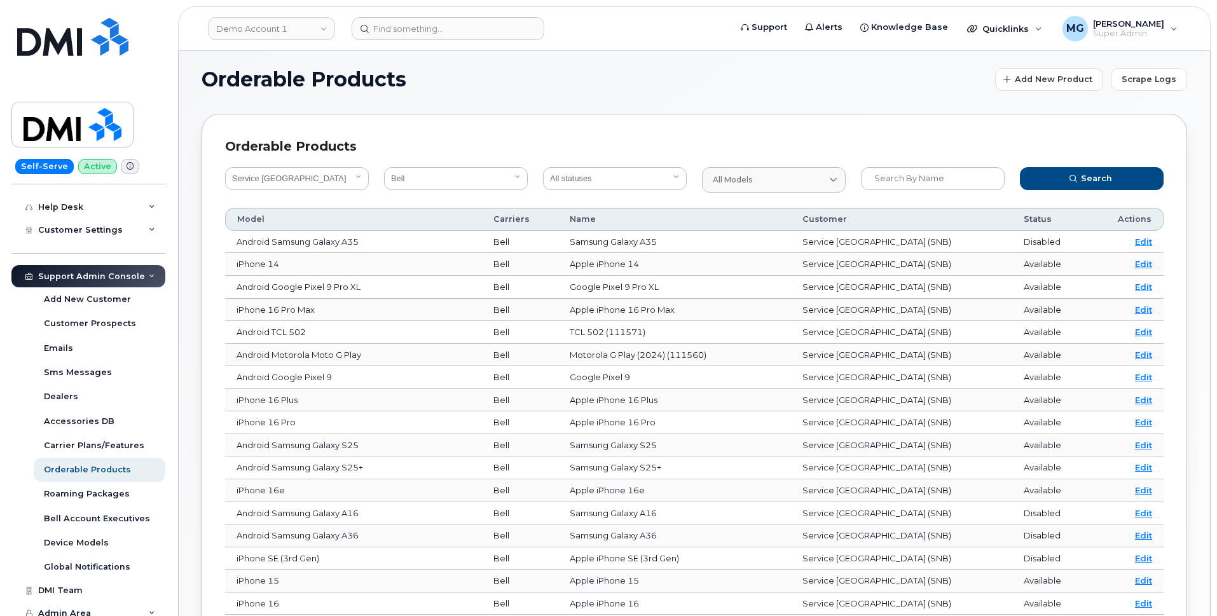
scroll to position [6, 0]
click at [84, 537] on div "Device Models" at bounding box center [76, 542] width 65 height 11
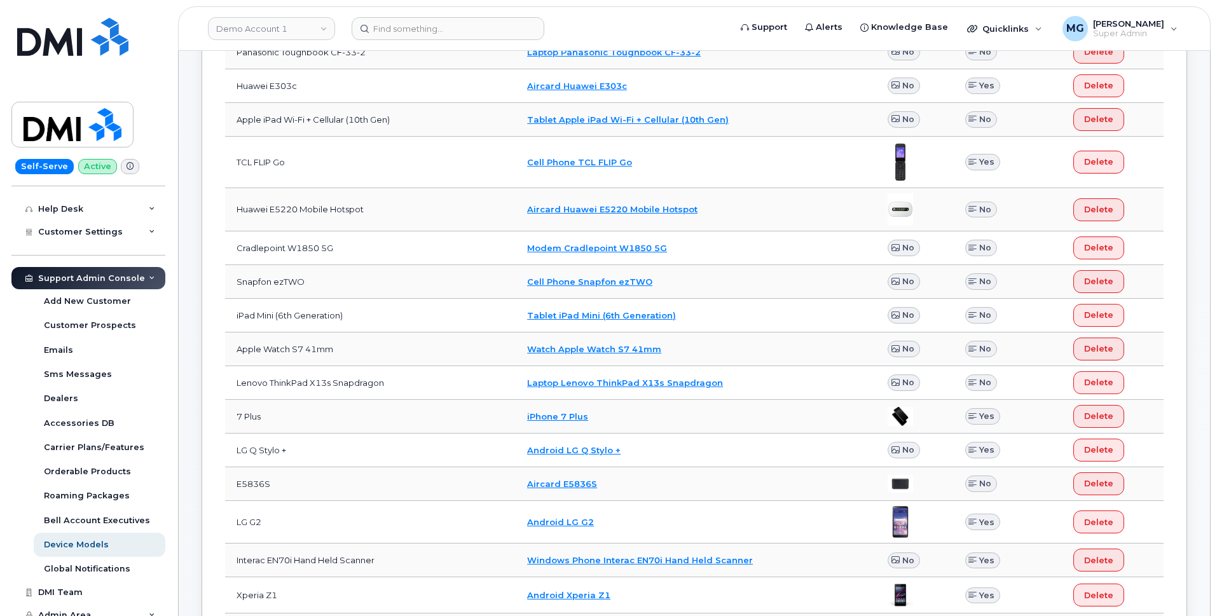
scroll to position [345, 0]
click at [92, 466] on div "Orderable Products" at bounding box center [87, 471] width 87 height 11
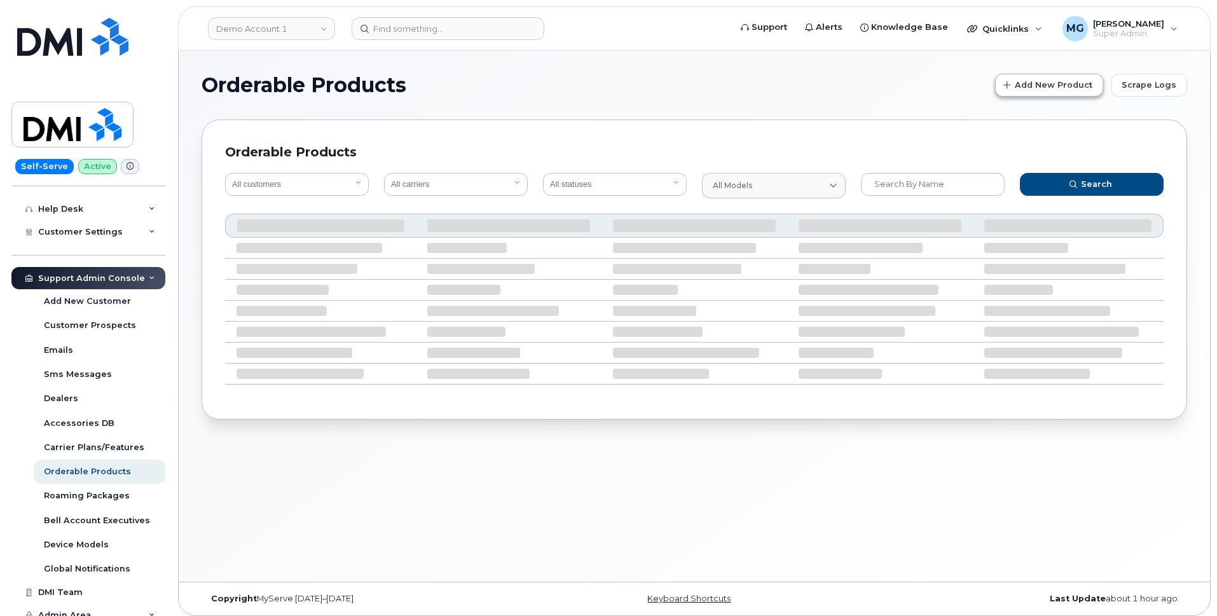
click at [1029, 85] on span "Add New Product" at bounding box center [1054, 85] width 78 height 12
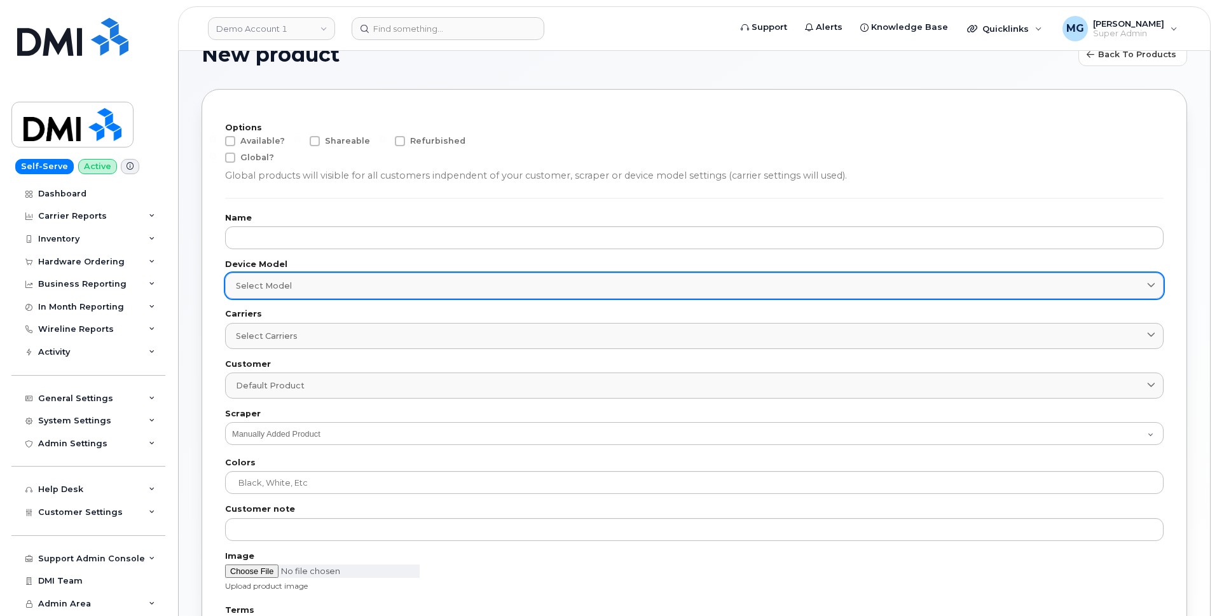
scroll to position [32, 0]
click at [431, 282] on div "Select model" at bounding box center [694, 284] width 917 height 12
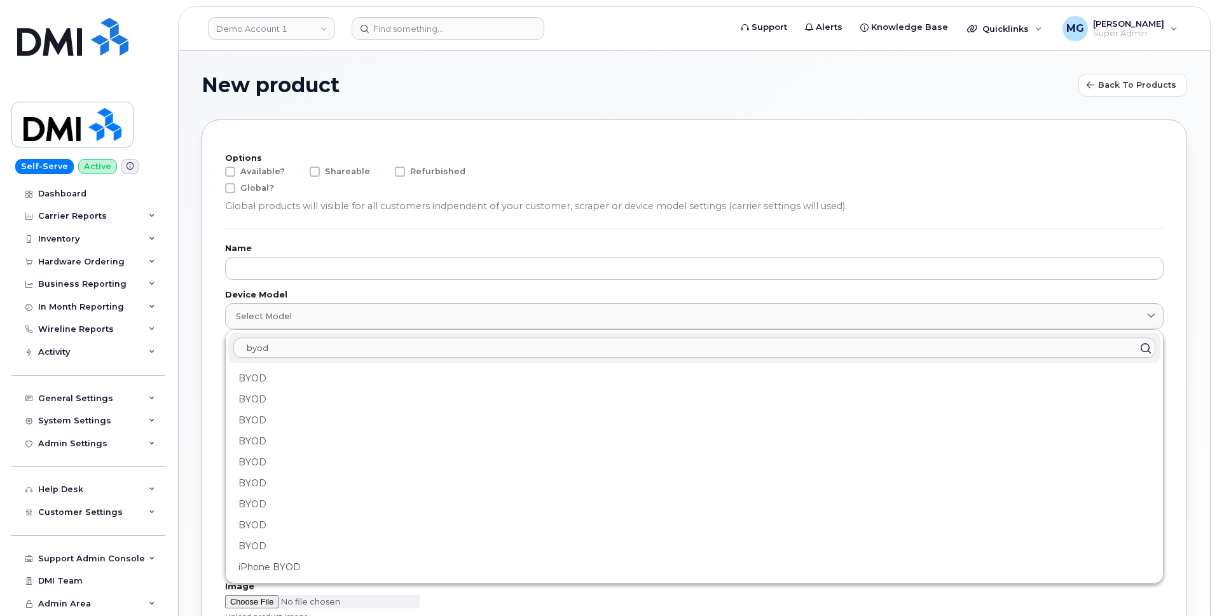
scroll to position [0, 0]
drag, startPoint x: 277, startPoint y: 345, endPoint x: 235, endPoint y: 338, distance: 43.3
click at [235, 338] on div "byod" at bounding box center [694, 347] width 932 height 31
type input "byod"
click at [1104, 82] on span "Back to products" at bounding box center [1137, 85] width 78 height 12
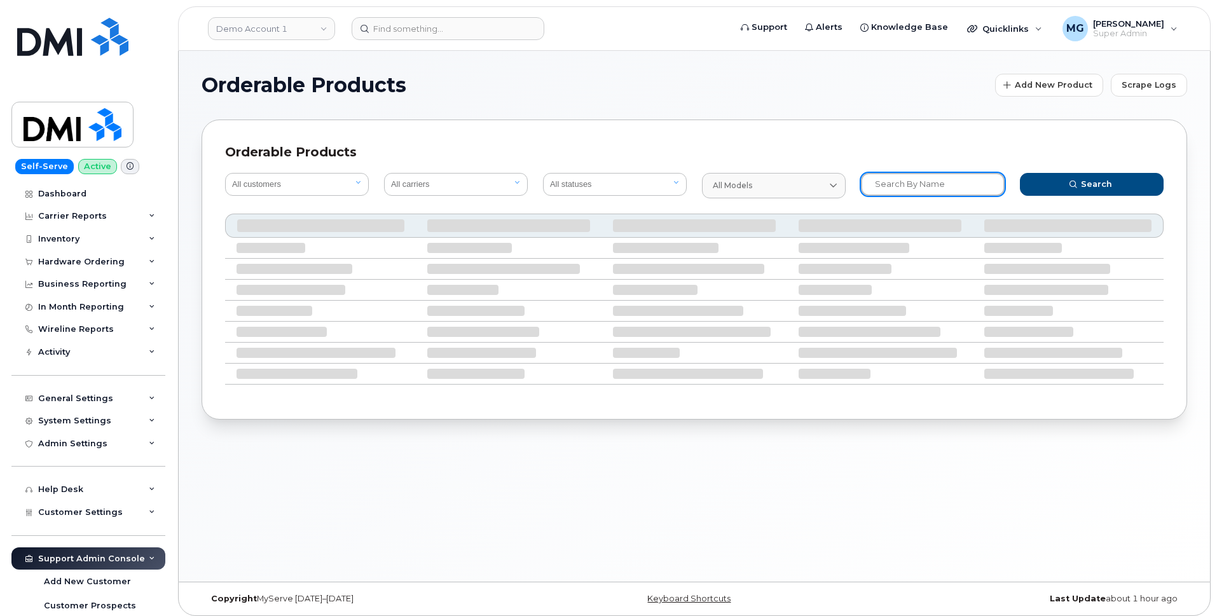
click at [879, 184] on input "text" at bounding box center [933, 184] width 144 height 23
type input "BYOD"
click at [1064, 177] on button "Search" at bounding box center [1092, 184] width 144 height 23
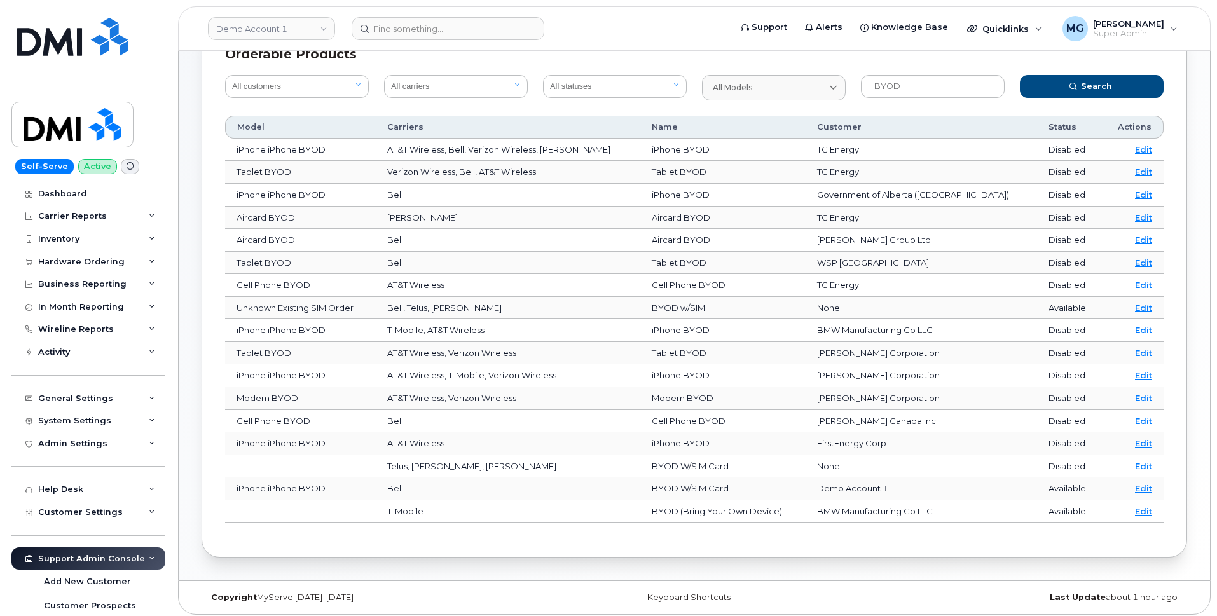
scroll to position [97, 0]
click at [1140, 507] on link "Edit" at bounding box center [1143, 512] width 17 height 10
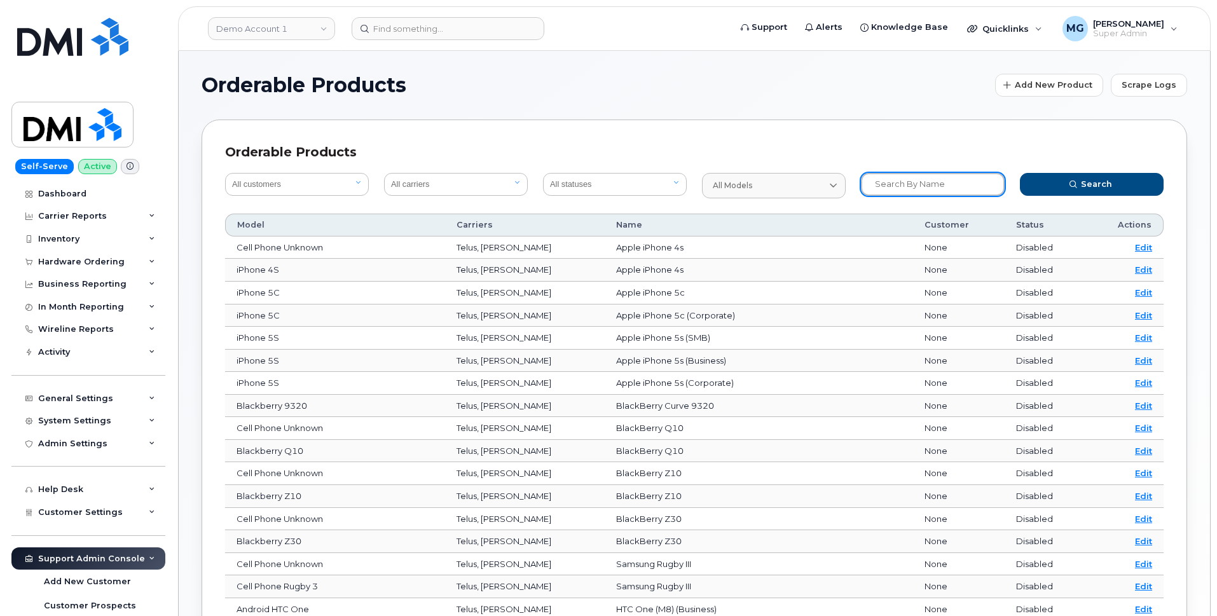
click at [884, 179] on input "text" at bounding box center [933, 184] width 144 height 23
click at [1040, 184] on button "Search" at bounding box center [1092, 184] width 144 height 23
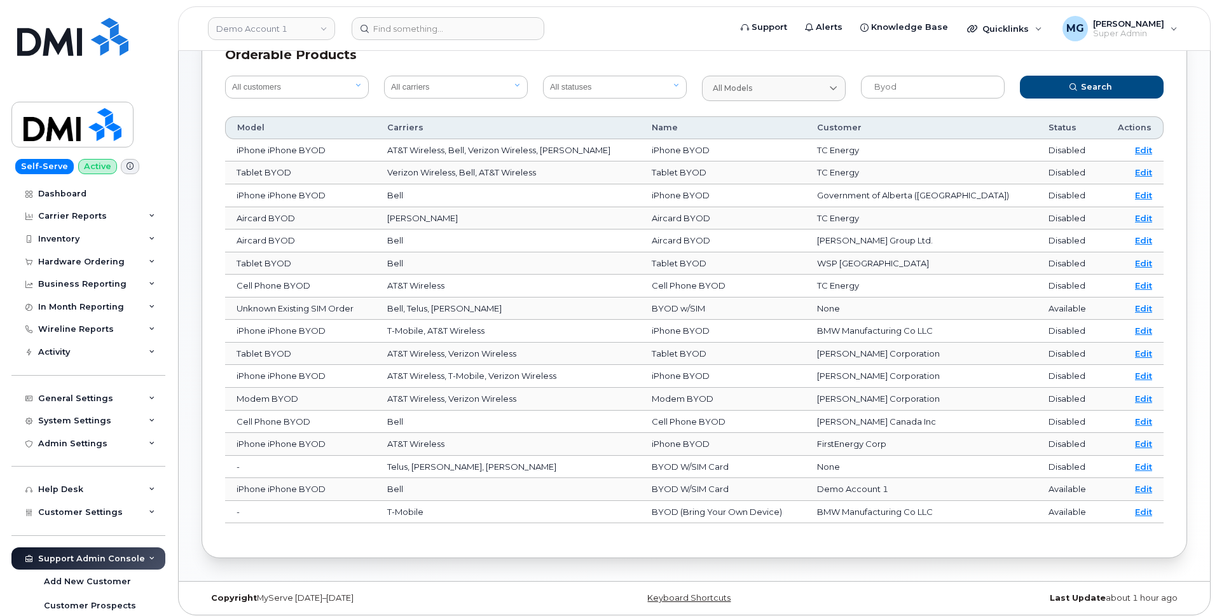
scroll to position [97, 0]
drag, startPoint x: 899, startPoint y: 87, endPoint x: 861, endPoint y: 86, distance: 37.5
click at [861, 86] on input "byod" at bounding box center [933, 87] width 144 height 23
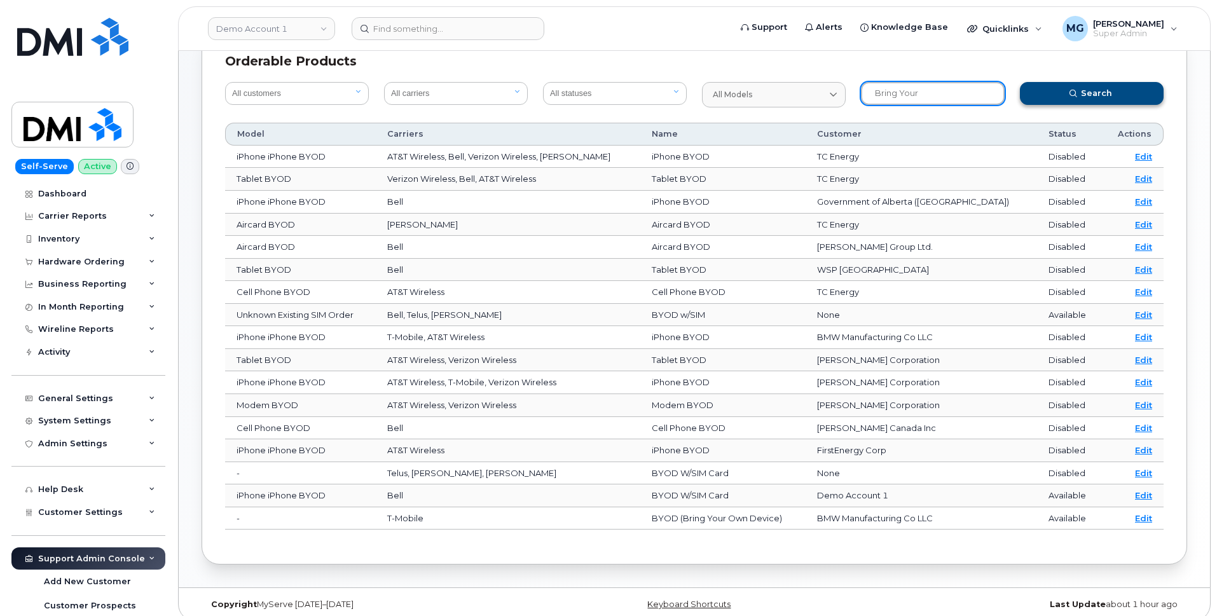
type input "Bring your"
click at [1103, 90] on span "Search" at bounding box center [1096, 93] width 31 height 12
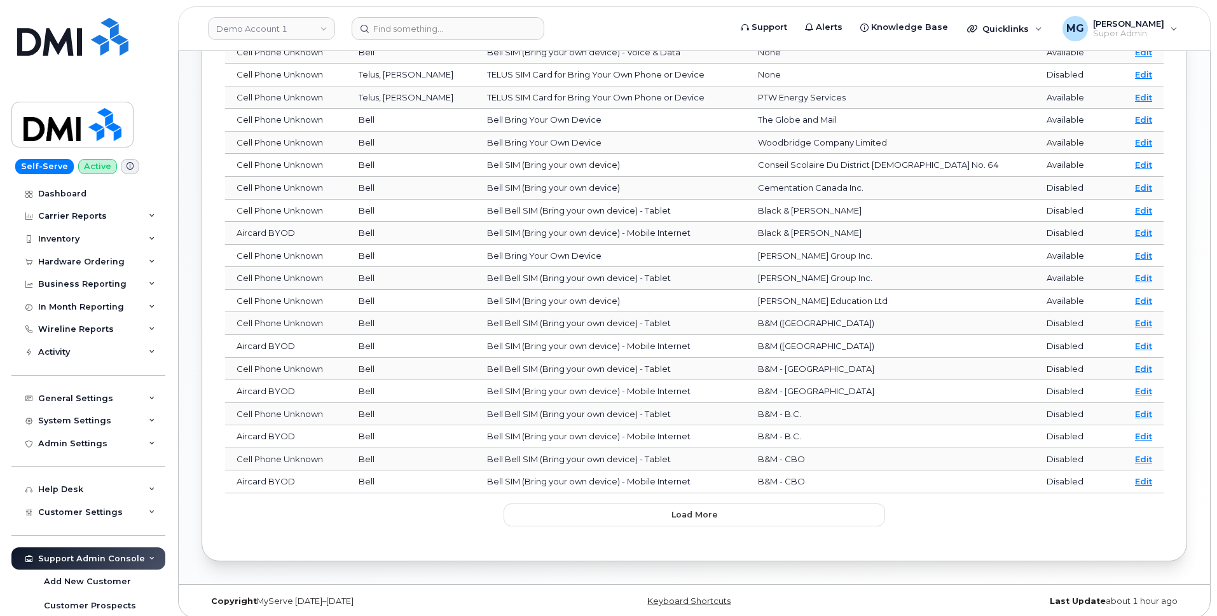
scroll to position [308, 0]
click at [557, 504] on button "Load more" at bounding box center [693, 515] width 381 height 23
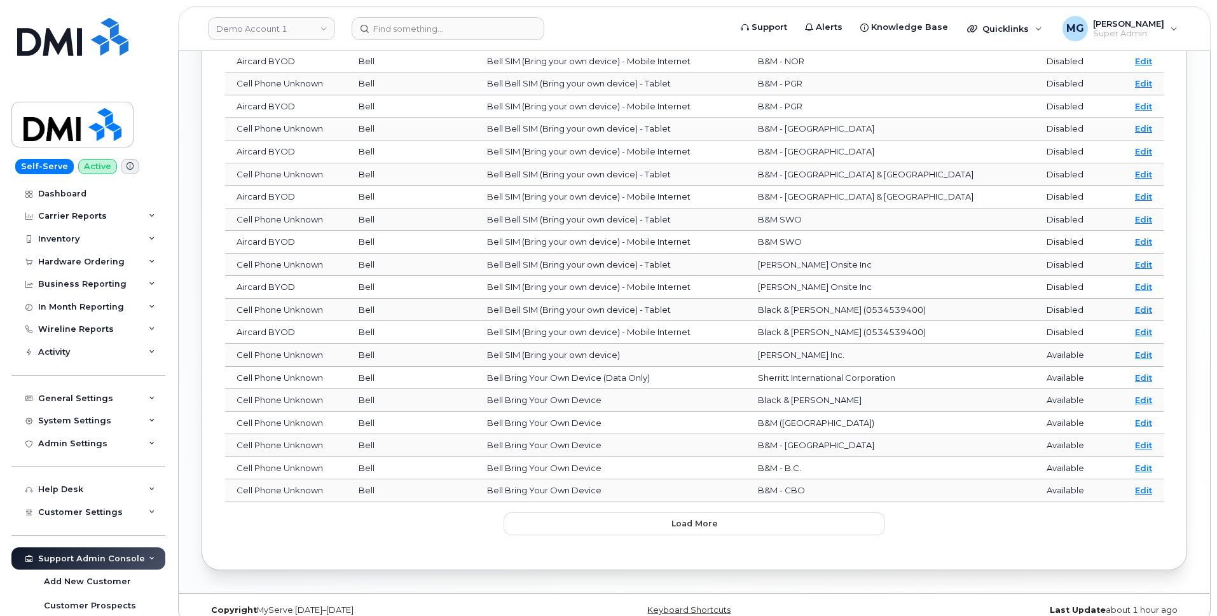
scroll to position [864, 0]
click at [622, 512] on button "Load more" at bounding box center [693, 523] width 381 height 23
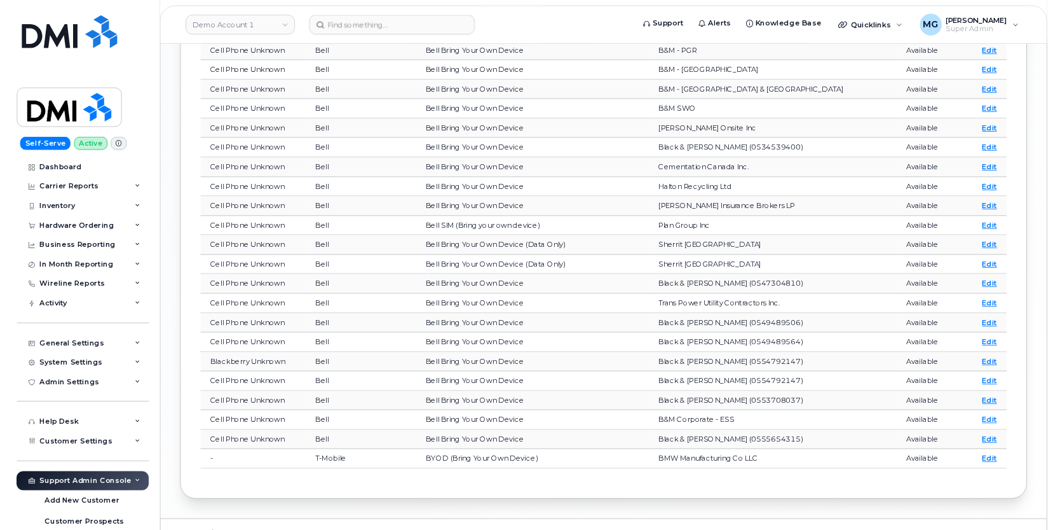
scroll to position [1384, 0]
